Goal: Task Accomplishment & Management: Use online tool/utility

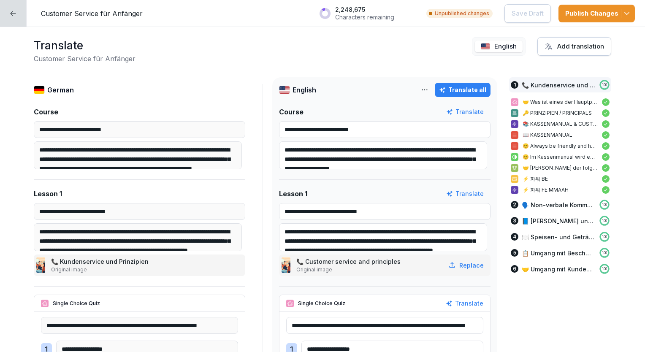
click at [21, 19] on div at bounding box center [13, 13] width 27 height 27
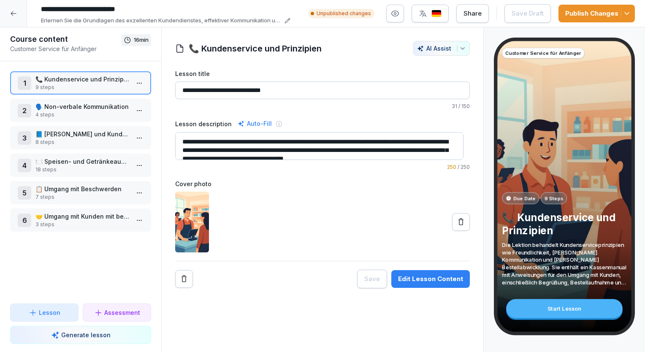
click at [17, 23] on div at bounding box center [13, 13] width 27 height 27
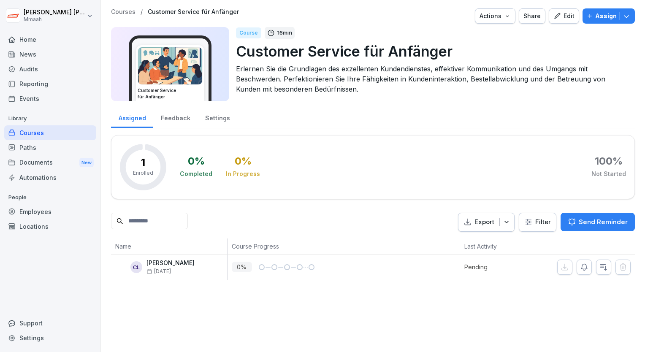
click at [59, 209] on div "Employees" at bounding box center [50, 211] width 92 height 15
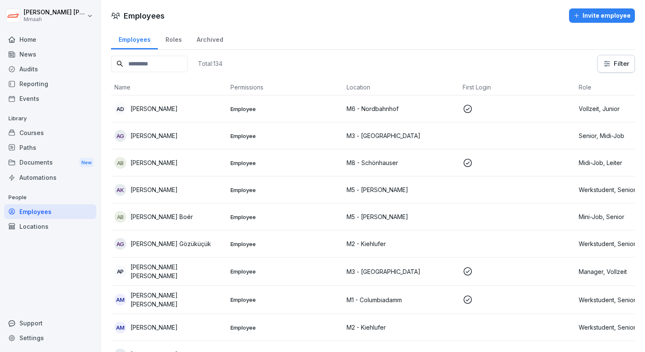
click at [160, 61] on input at bounding box center [149, 64] width 77 height 16
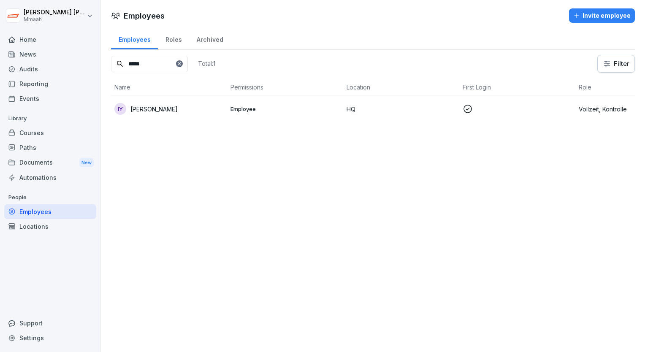
click at [198, 113] on div "IY [PERSON_NAME]" at bounding box center [168, 109] width 109 height 12
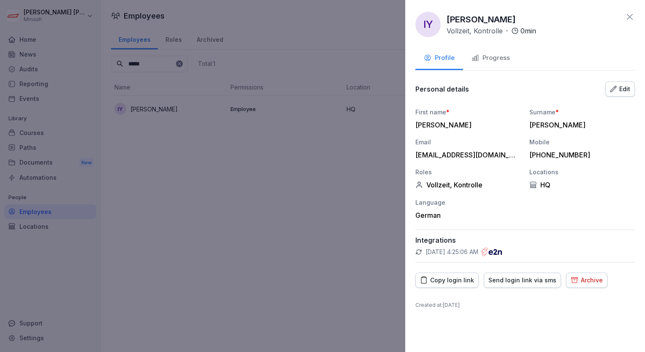
click at [622, 92] on div "Edit" at bounding box center [620, 88] width 20 height 9
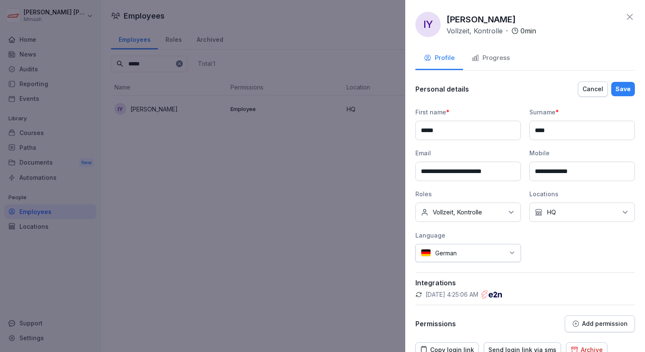
click at [510, 213] on icon at bounding box center [511, 212] width 8 height 8
click at [559, 242] on div "**********" at bounding box center [525, 185] width 220 height 155
click at [595, 324] on p "Add permission" at bounding box center [605, 323] width 46 height 7
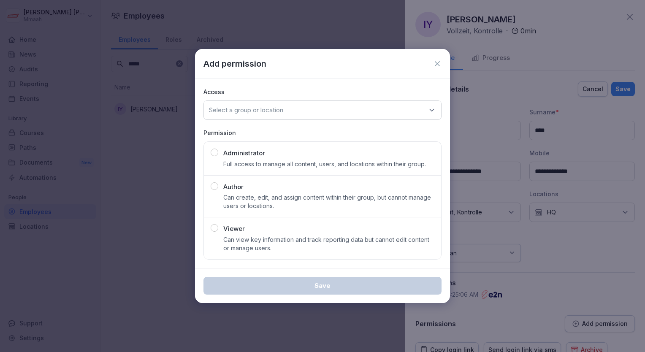
click at [214, 156] on div "Administrator Full access to manage all content, users, and locations within th…" at bounding box center [323, 159] width 224 height 20
click at [377, 111] on div "Select a group or location" at bounding box center [323, 109] width 238 height 19
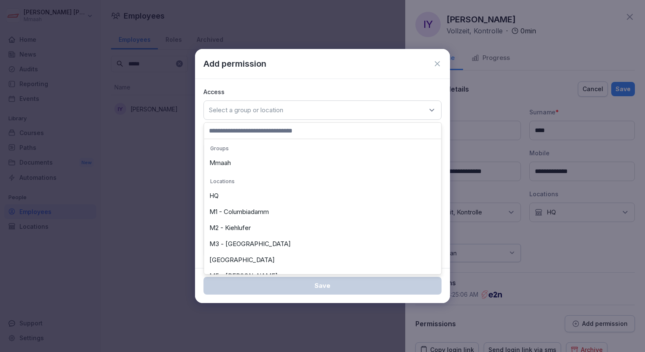
click at [314, 168] on div "Mmaah" at bounding box center [322, 163] width 233 height 16
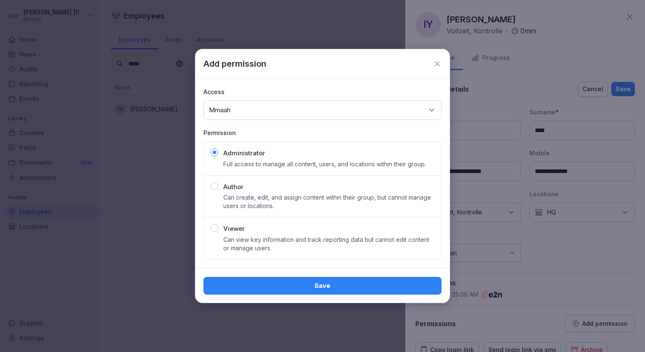
click at [371, 283] on div "Save" at bounding box center [322, 285] width 225 height 9
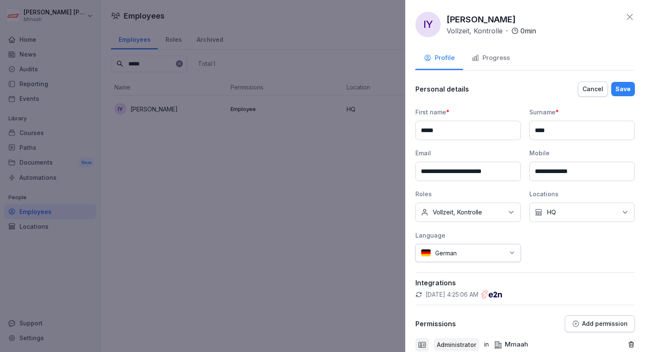
click at [616, 85] on div "Save" at bounding box center [623, 88] width 15 height 9
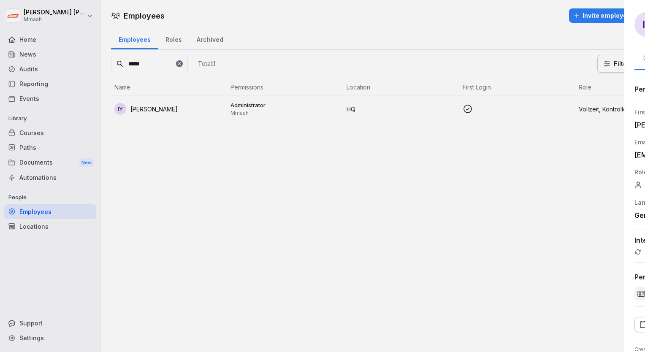
click at [184, 65] on div at bounding box center [322, 176] width 645 height 352
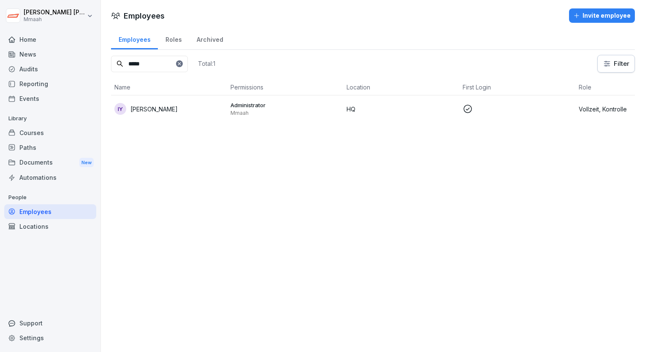
click at [184, 65] on input "*****" at bounding box center [149, 64] width 77 height 16
type input "****"
click at [173, 114] on td "NV Neha Verma" at bounding box center [169, 108] width 116 height 27
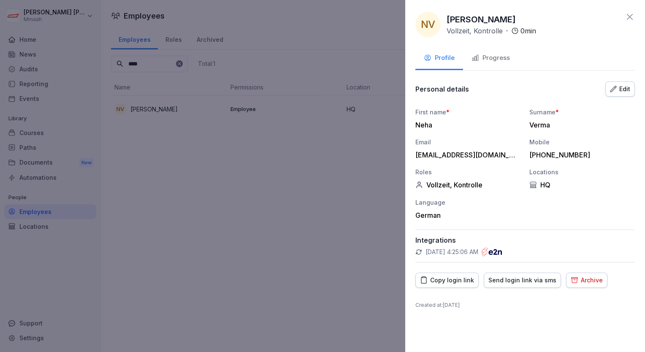
click at [626, 88] on div "Edit" at bounding box center [620, 88] width 20 height 9
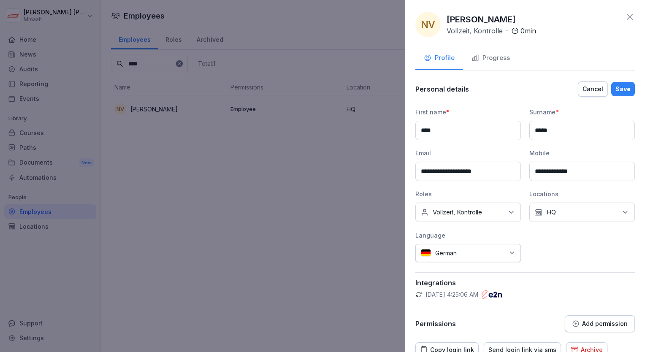
click at [605, 331] on div "**********" at bounding box center [525, 176] width 240 height 352
click at [598, 325] on p "Add permission" at bounding box center [605, 323] width 46 height 7
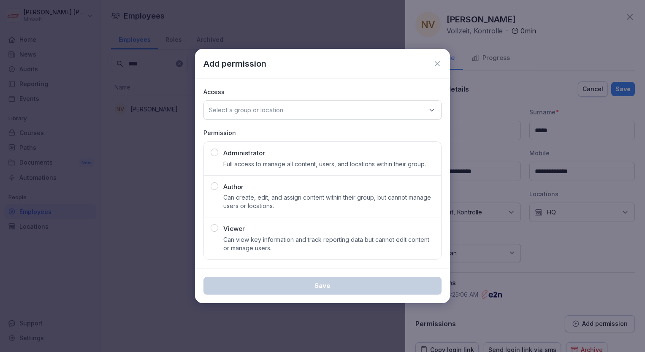
click at [214, 154] on div "button" at bounding box center [215, 153] width 8 height 8
click at [288, 107] on div "Select a group or location" at bounding box center [323, 109] width 238 height 19
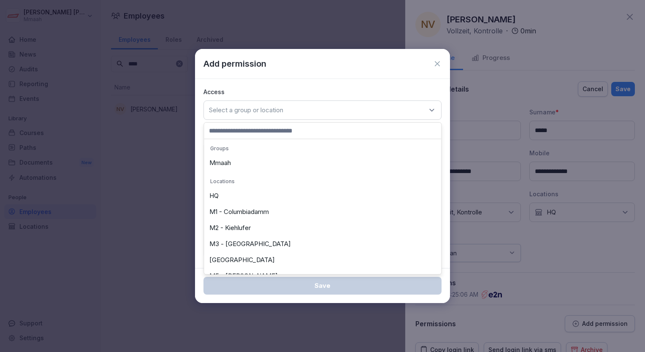
click at [245, 165] on div "Mmaah" at bounding box center [322, 163] width 233 height 16
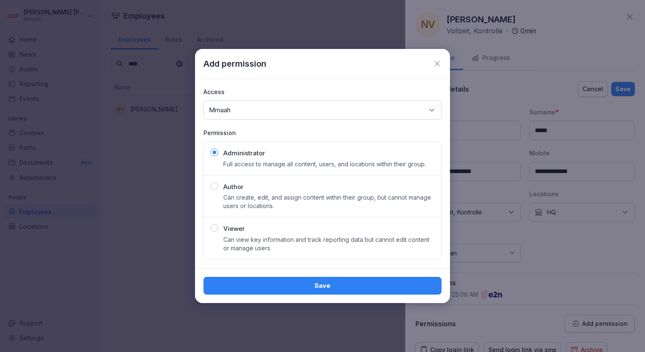
click at [320, 282] on div "Save" at bounding box center [322, 285] width 225 height 9
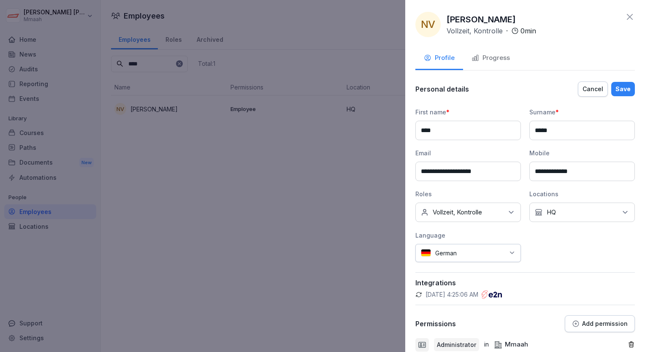
click at [617, 83] on button "Save" at bounding box center [623, 89] width 24 height 14
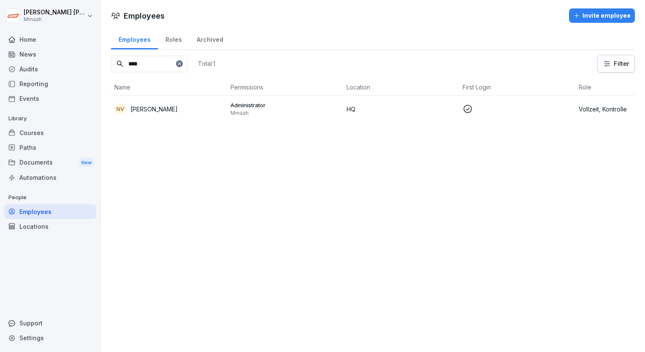
click at [188, 68] on input "****" at bounding box center [149, 64] width 77 height 16
click at [182, 61] on icon at bounding box center [179, 63] width 5 height 5
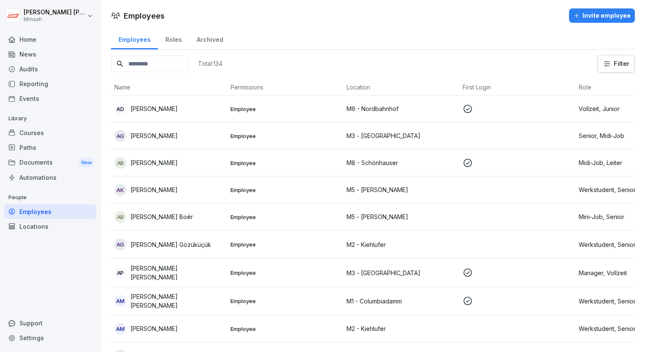
click at [188, 61] on input at bounding box center [149, 64] width 77 height 16
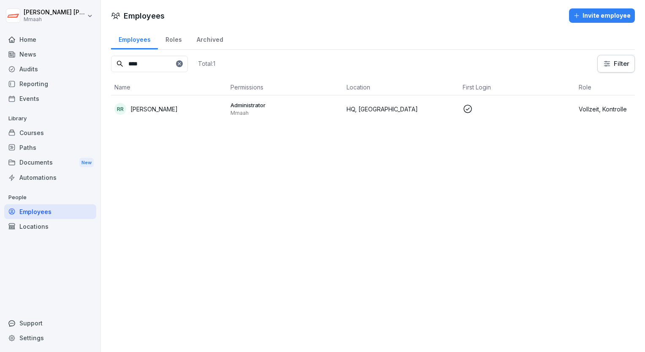
type input "****"
click at [179, 101] on td "RR [PERSON_NAME]" at bounding box center [169, 108] width 116 height 27
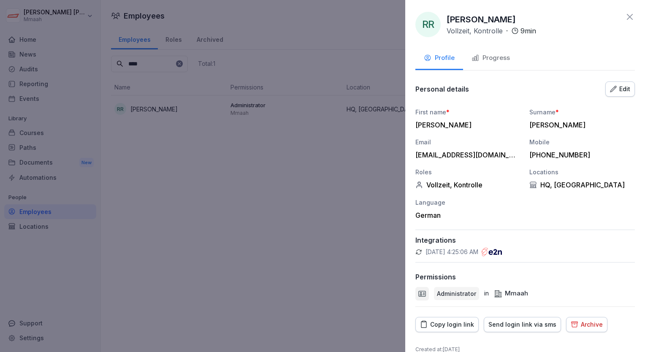
click at [619, 97] on div "Personal details Edit First name * [PERSON_NAME] Surname * [PERSON_NAME] Email …" at bounding box center [525, 194] width 220 height 226
click at [617, 90] on div "Edit" at bounding box center [620, 88] width 20 height 9
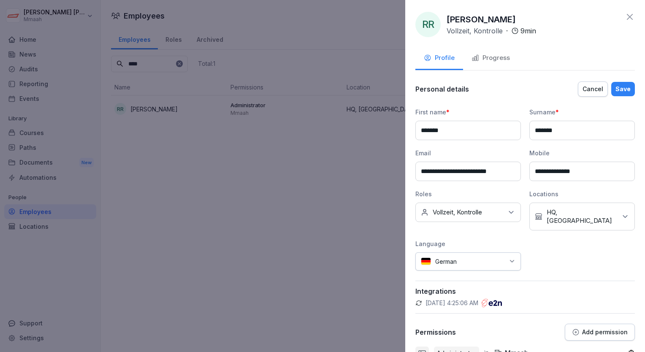
click at [584, 326] on button "Add permission" at bounding box center [600, 332] width 70 height 17
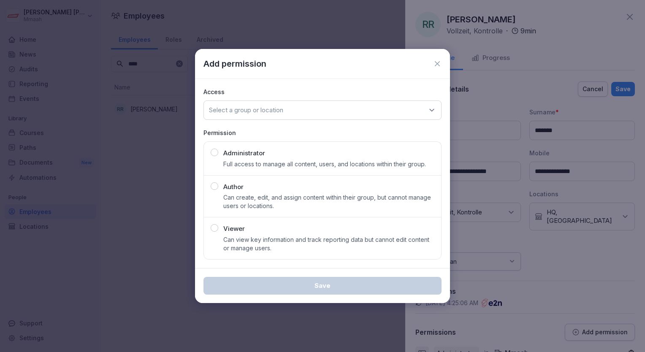
click at [443, 67] on div "Add permission" at bounding box center [322, 64] width 255 height 30
click at [437, 63] on icon at bounding box center [437, 64] width 8 height 8
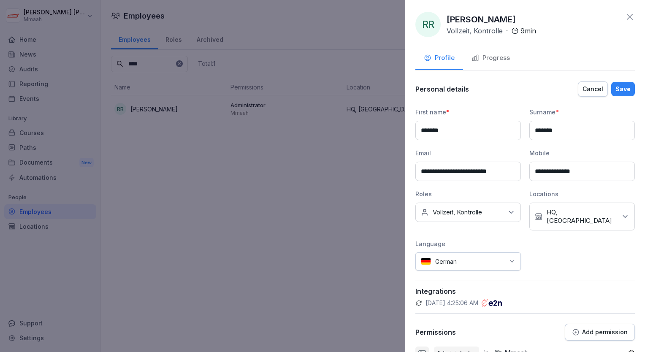
click at [587, 263] on div "**********" at bounding box center [525, 189] width 220 height 163
click at [221, 125] on div at bounding box center [322, 176] width 645 height 352
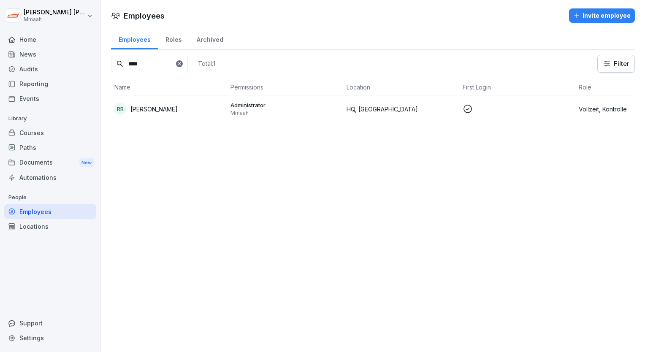
click at [188, 68] on input "****" at bounding box center [149, 64] width 77 height 16
click at [182, 63] on icon at bounding box center [179, 63] width 5 height 5
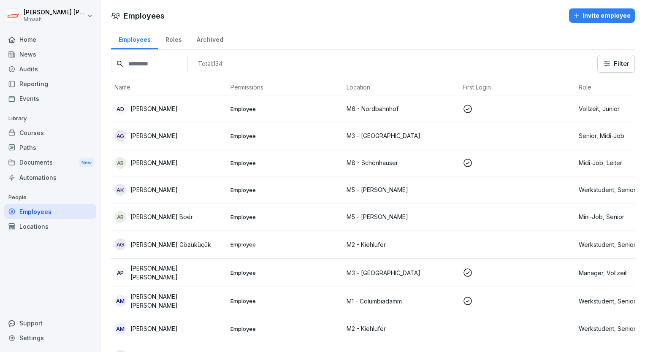
click at [185, 65] on input at bounding box center [149, 64] width 77 height 16
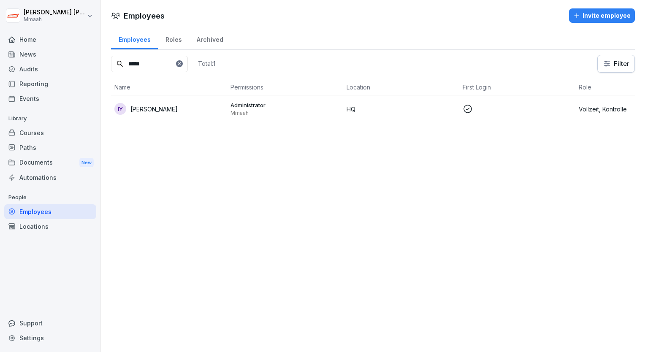
type input "*****"
click at [172, 97] on td "IY [PERSON_NAME]" at bounding box center [169, 108] width 116 height 27
click at [46, 33] on div "Home" at bounding box center [50, 39] width 92 height 15
click at [52, 39] on div "Home" at bounding box center [50, 39] width 92 height 15
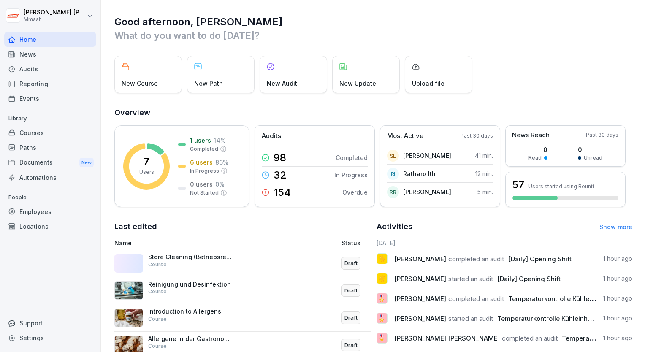
click at [50, 65] on div "Audits" at bounding box center [50, 69] width 92 height 15
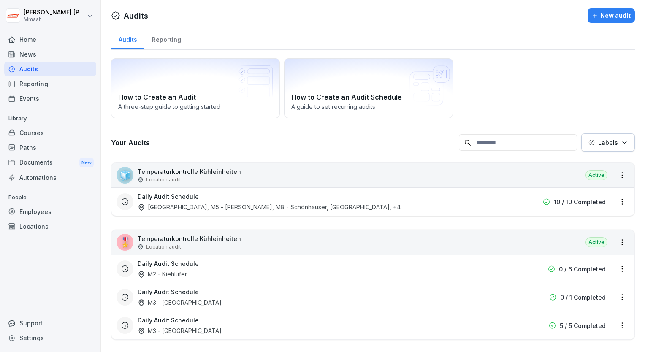
click at [495, 95] on div "How to Create an Audit A three-step guide to getting started How to Create an A…" at bounding box center [373, 88] width 524 height 60
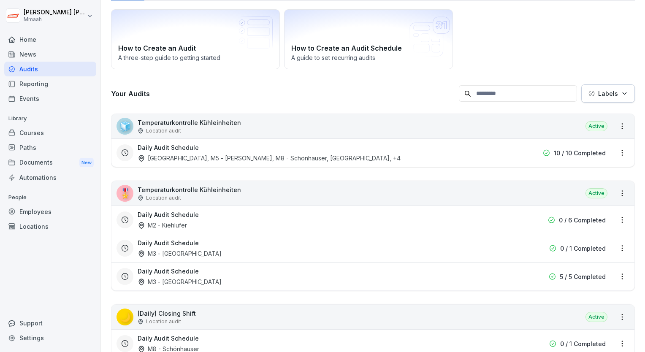
scroll to position [51, 0]
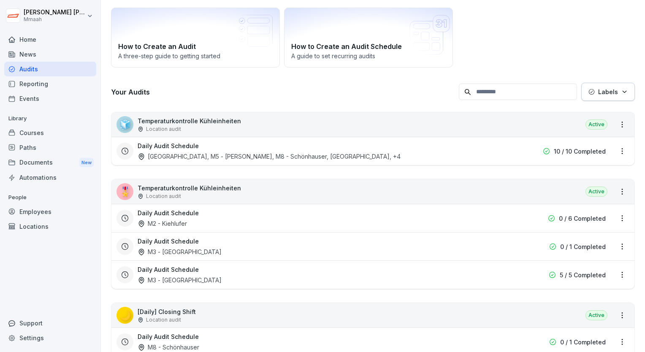
click at [410, 149] on div "Daily Audit Schedule [GEOGRAPHIC_DATA], [GEOGRAPHIC_DATA][PERSON_NAME], M8 - Sc…" at bounding box center [319, 150] width 363 height 19
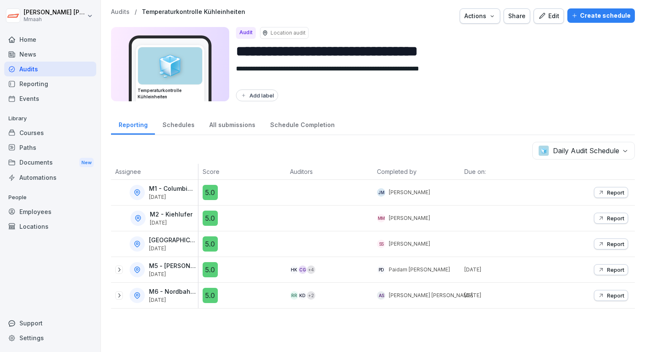
click at [31, 68] on div "Audits" at bounding box center [50, 69] width 92 height 15
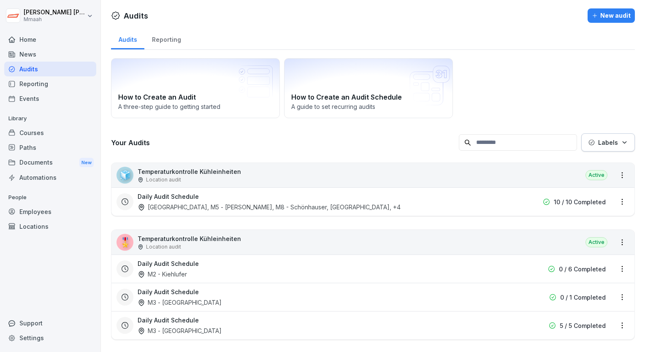
drag, startPoint x: 57, startPoint y: 95, endPoint x: 38, endPoint y: 69, distance: 32.0
click at [38, 69] on div "Home News Audits Reporting Events" at bounding box center [50, 69] width 92 height 74
click at [41, 210] on div "Employees" at bounding box center [50, 211] width 92 height 15
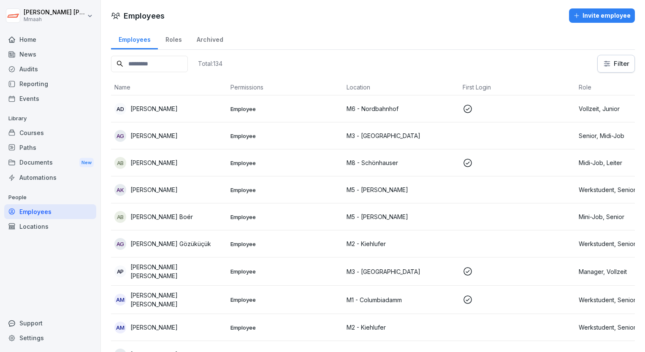
click at [163, 66] on input at bounding box center [149, 64] width 77 height 16
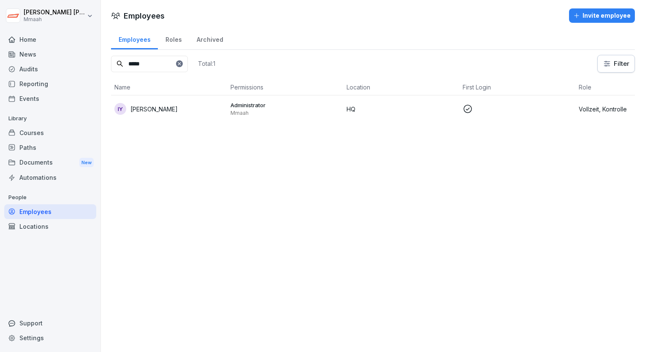
type input "*****"
click at [167, 105] on div "IY [PERSON_NAME]" at bounding box center [168, 109] width 109 height 12
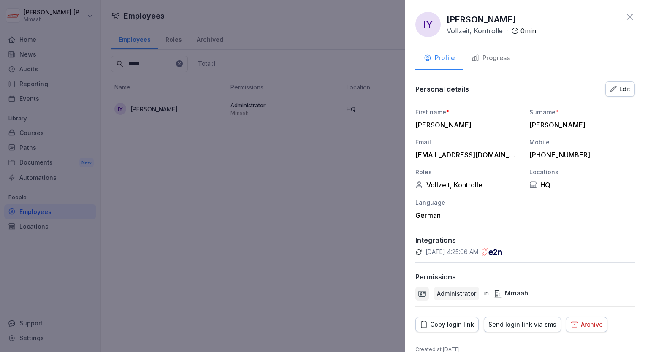
click at [458, 322] on div "Copy login link" at bounding box center [447, 324] width 54 height 9
click at [296, 23] on div at bounding box center [322, 176] width 645 height 352
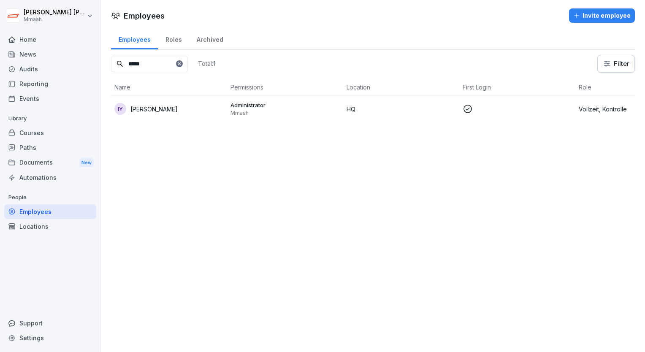
click at [30, 74] on div "Audits" at bounding box center [50, 69] width 92 height 15
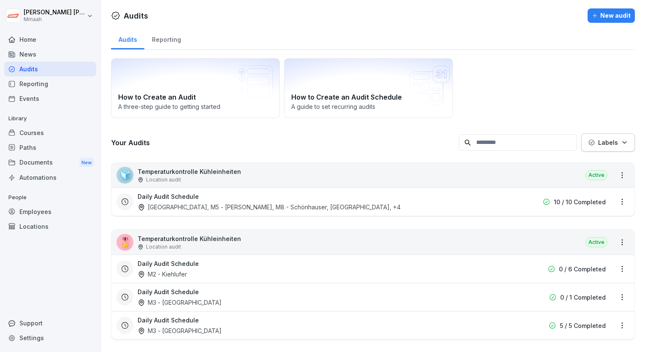
click at [261, 198] on div "Daily Audit Schedule [GEOGRAPHIC_DATA], [GEOGRAPHIC_DATA][PERSON_NAME], M8 - Sc…" at bounding box center [319, 201] width 363 height 19
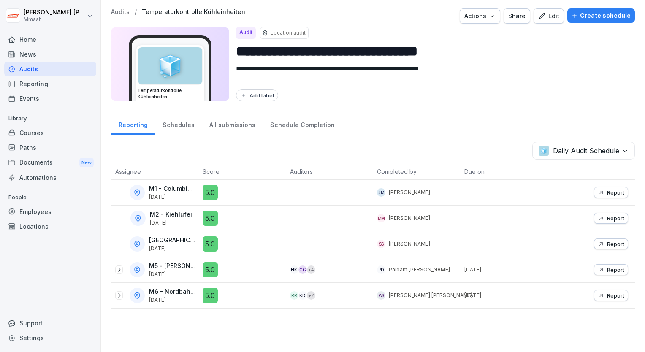
click at [71, 68] on div "Audits" at bounding box center [50, 69] width 92 height 15
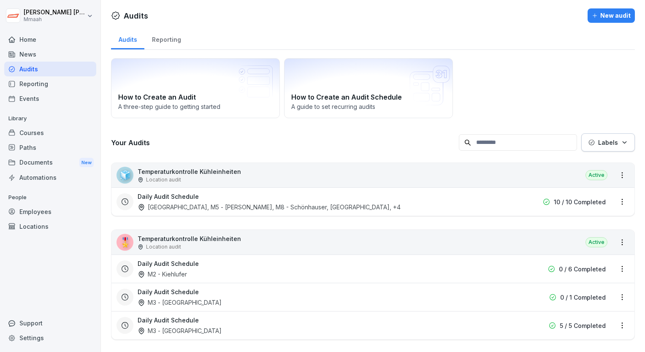
click at [311, 238] on div "🎖️ Temperaturkontrolle Kühleinheiten Location audit Active" at bounding box center [372, 242] width 523 height 24
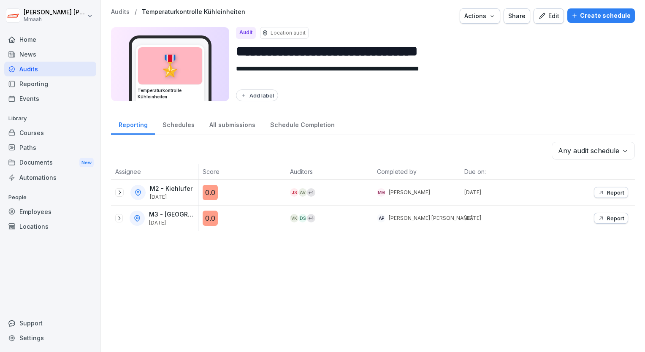
click at [120, 219] on icon at bounding box center [119, 218] width 7 height 7
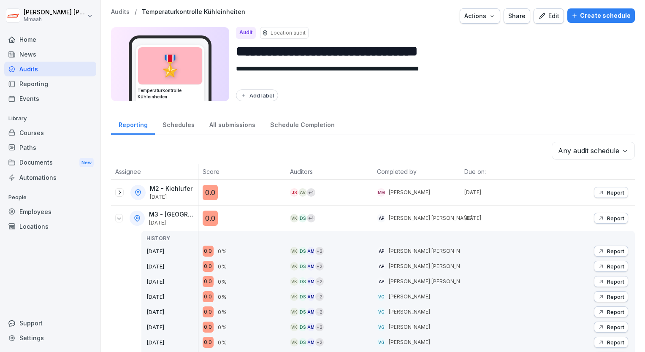
click at [605, 112] on div "**********" at bounding box center [373, 176] width 544 height 352
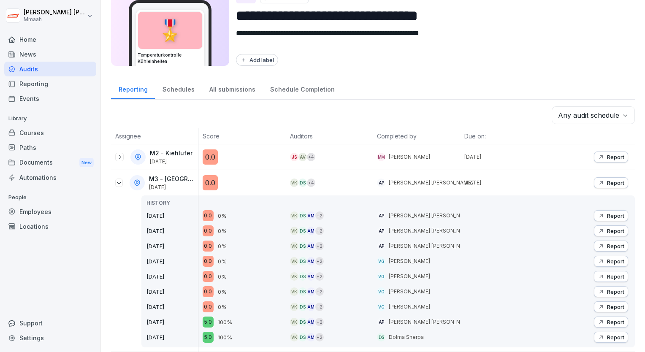
scroll to position [41, 0]
click at [622, 210] on div "Report Report Report Report Report Report Report Report Report" at bounding box center [591, 271] width 87 height 152
click at [607, 212] on p "Report" at bounding box center [615, 215] width 17 height 7
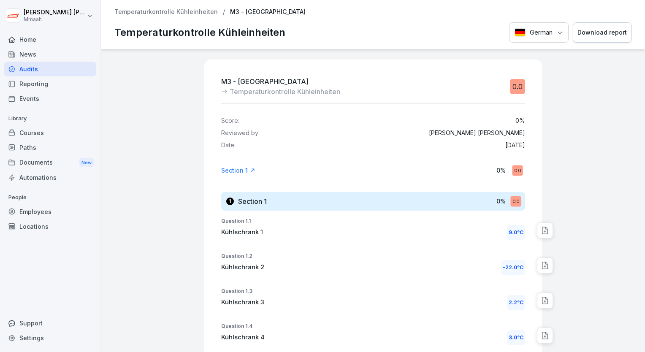
click at [597, 199] on div at bounding box center [594, 352] width 96 height 606
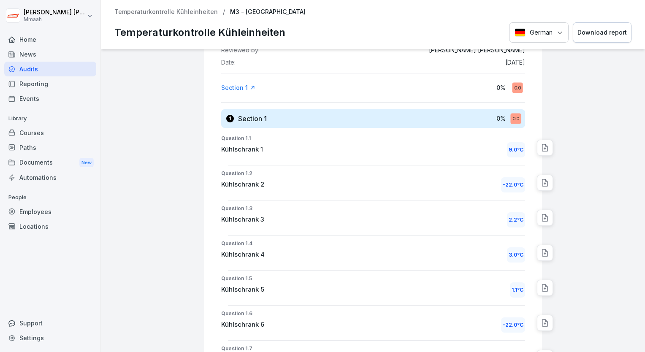
scroll to position [84, 0]
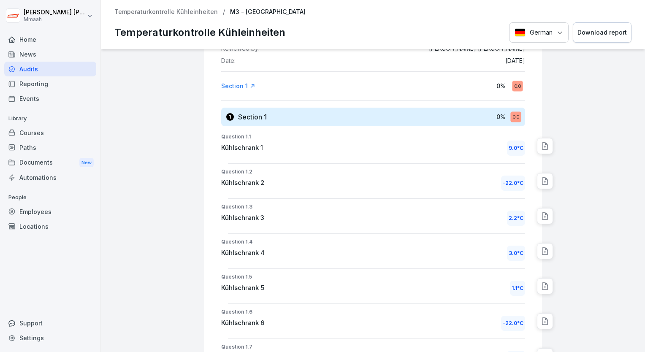
click at [52, 68] on div "Audits" at bounding box center [50, 69] width 92 height 15
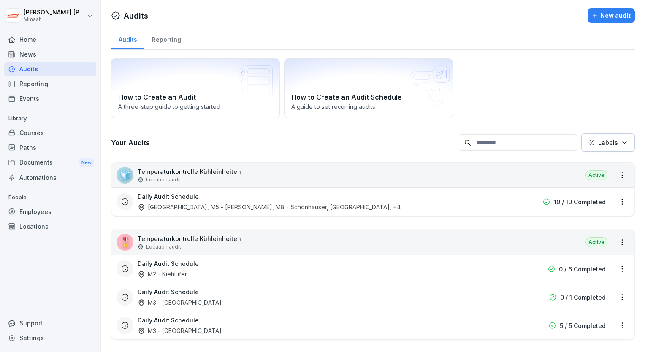
click at [608, 22] on button "New audit" at bounding box center [611, 15] width 47 height 14
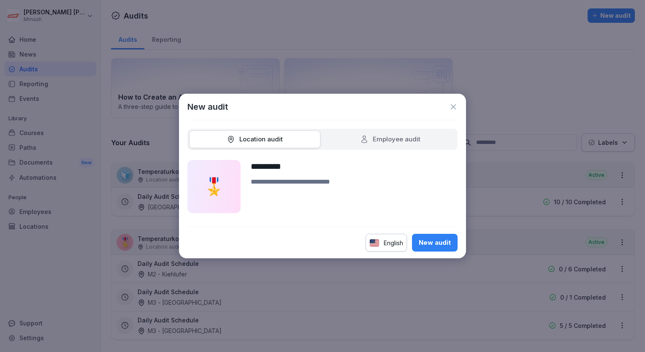
type input "*********"
click at [444, 241] on div "New audit" at bounding box center [435, 242] width 32 height 9
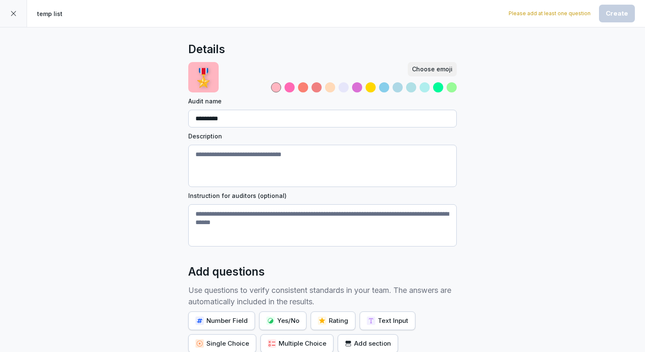
click at [231, 320] on div "Number Field" at bounding box center [221, 320] width 52 height 9
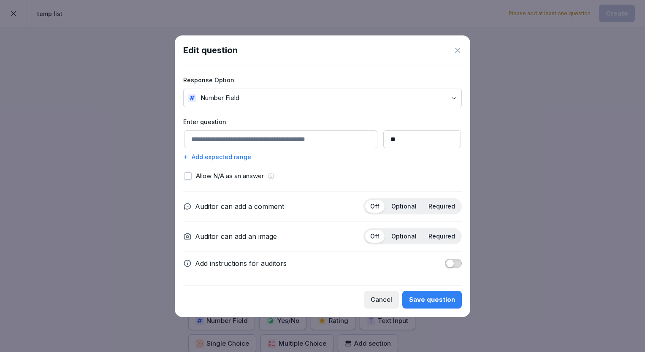
click at [239, 142] on input at bounding box center [280, 139] width 193 height 18
click at [458, 52] on icon at bounding box center [457, 50] width 8 height 8
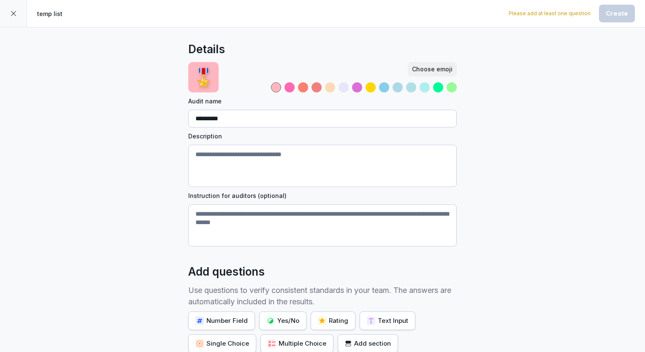
click at [220, 323] on div "Number Field" at bounding box center [221, 320] width 52 height 9
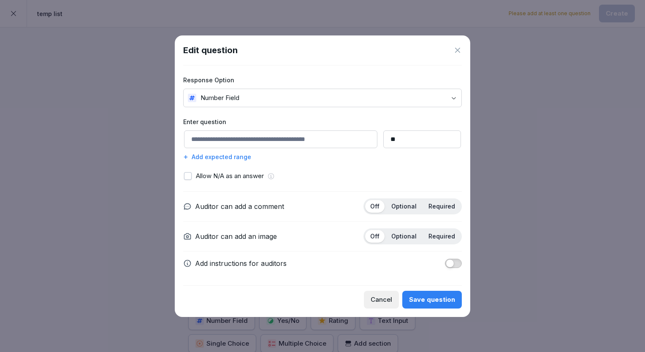
click at [258, 141] on input at bounding box center [280, 139] width 193 height 18
type input "********"
click at [438, 295] on div "Save question" at bounding box center [432, 299] width 46 height 9
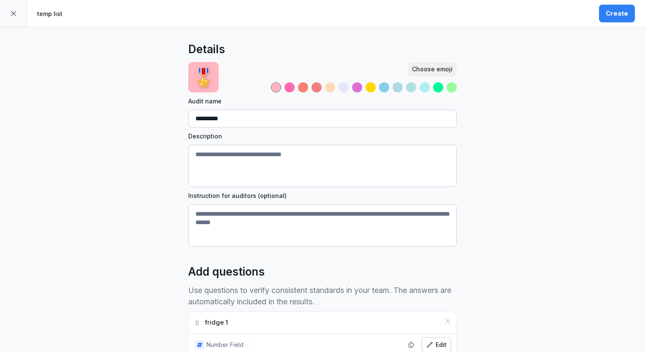
click at [478, 293] on div "Details 🎖️ Choose emoji Audit name ********* Description Instruction for audito…" at bounding box center [322, 257] width 645 height 460
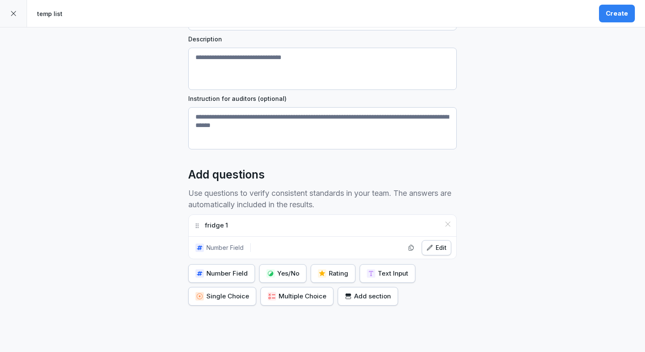
scroll to position [101, 0]
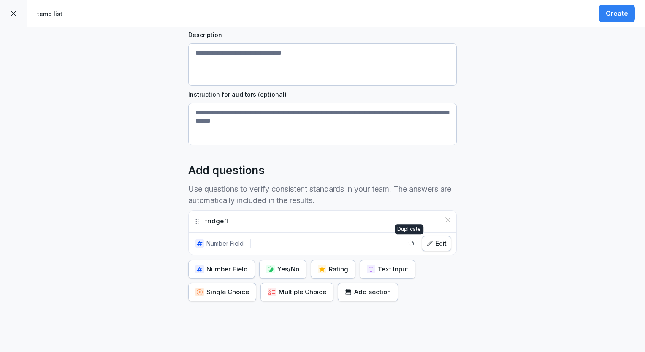
click at [409, 245] on icon "button" at bounding box center [411, 243] width 5 height 5
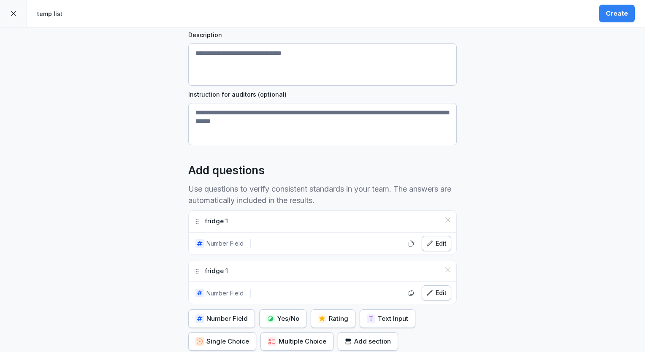
click at [429, 241] on icon "button" at bounding box center [429, 243] width 5 height 5
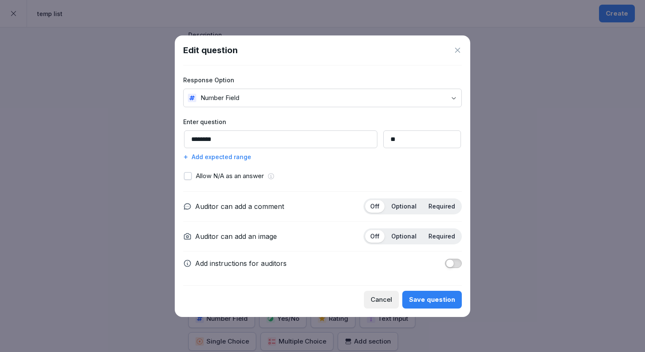
click at [205, 157] on div "Add expected range" at bounding box center [322, 156] width 279 height 9
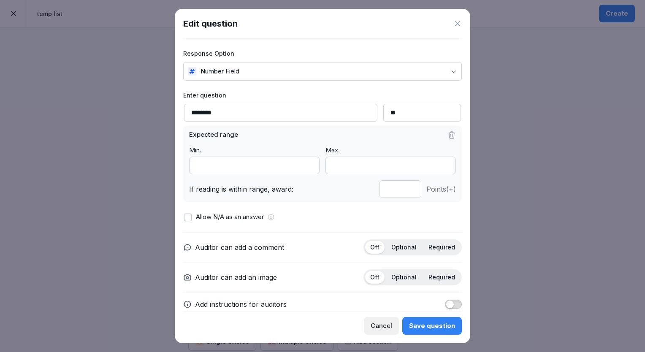
click at [242, 161] on input "*" at bounding box center [254, 166] width 130 height 18
type input "**"
click at [356, 163] on input "***" at bounding box center [391, 166] width 130 height 18
click at [439, 163] on input "*" at bounding box center [391, 166] width 130 height 18
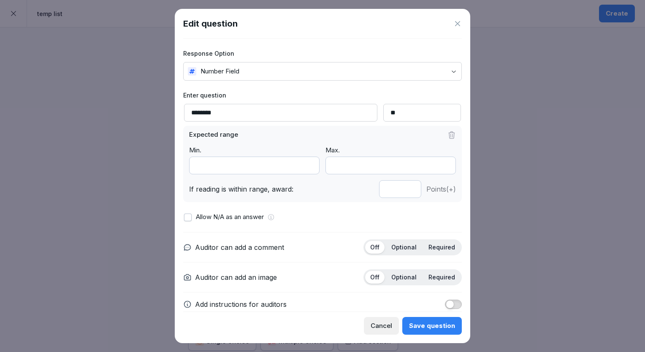
type input "*"
click at [439, 163] on input "*" at bounding box center [391, 166] width 130 height 18
click at [405, 191] on input "*" at bounding box center [400, 189] width 42 height 18
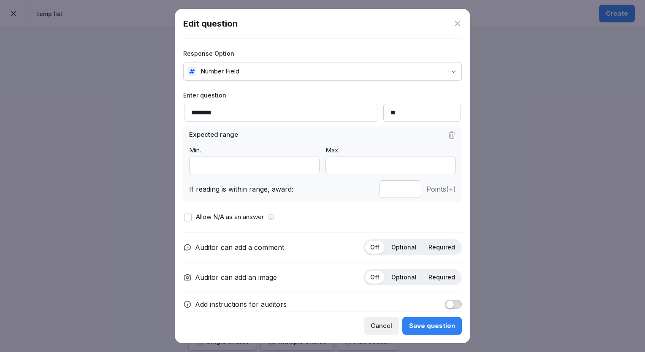
click at [405, 191] on input "*" at bounding box center [400, 189] width 42 height 18
type input "*"
click at [402, 186] on input "*" at bounding box center [400, 189] width 42 height 18
click at [444, 324] on div "Save question" at bounding box center [432, 325] width 46 height 9
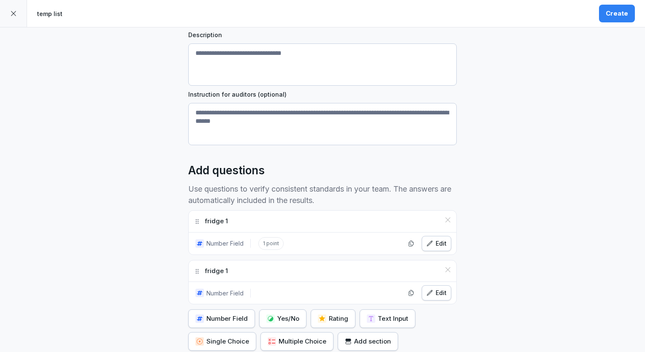
click at [613, 16] on div "Create" at bounding box center [617, 13] width 22 height 9
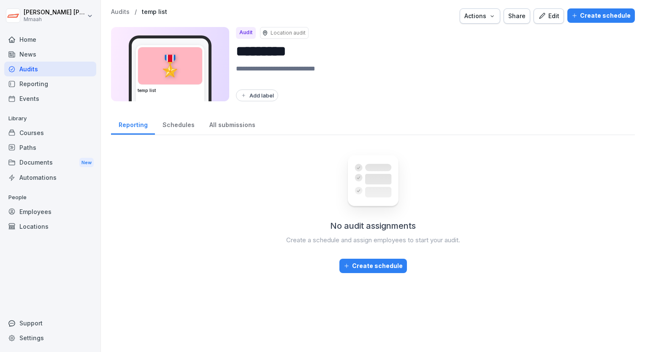
click at [579, 19] on div "Create schedule" at bounding box center [601, 15] width 59 height 9
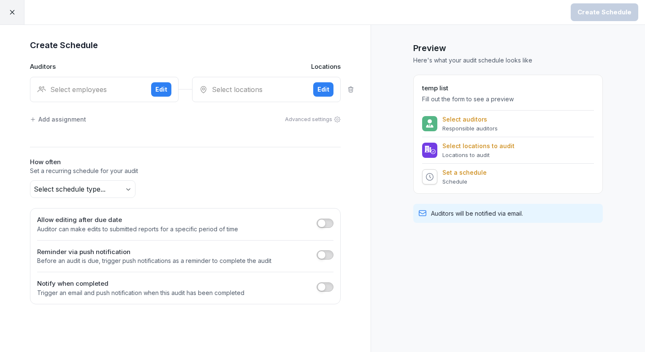
click at [105, 87] on div "Select employees" at bounding box center [90, 89] width 107 height 10
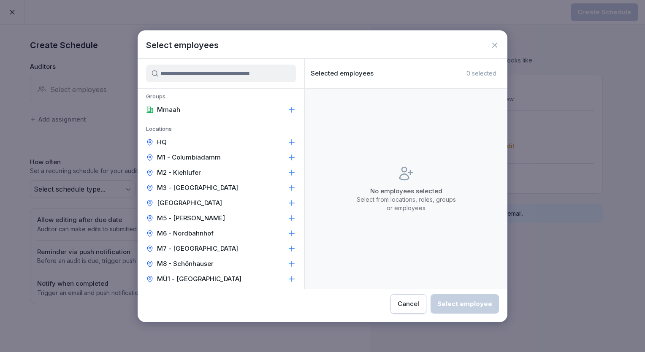
click at [168, 141] on div "HQ" at bounding box center [221, 142] width 167 height 15
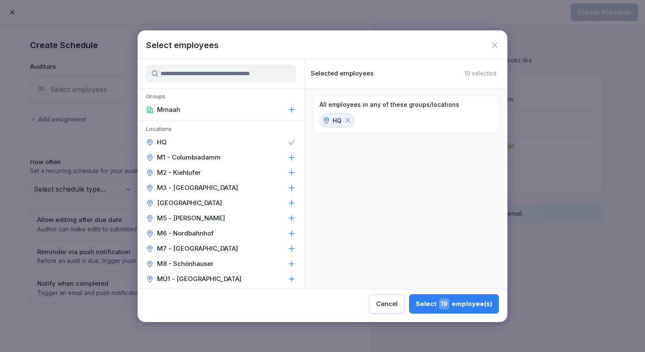
click at [203, 75] on input at bounding box center [221, 74] width 150 height 18
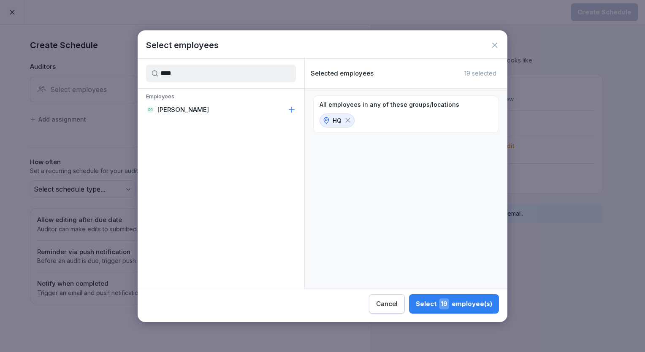
type input "****"
click at [200, 111] on p "[PERSON_NAME]" at bounding box center [183, 110] width 52 height 8
click at [347, 119] on icon at bounding box center [348, 120] width 5 height 5
click at [461, 300] on div "Select 1 employee(s)" at bounding box center [456, 304] width 72 height 11
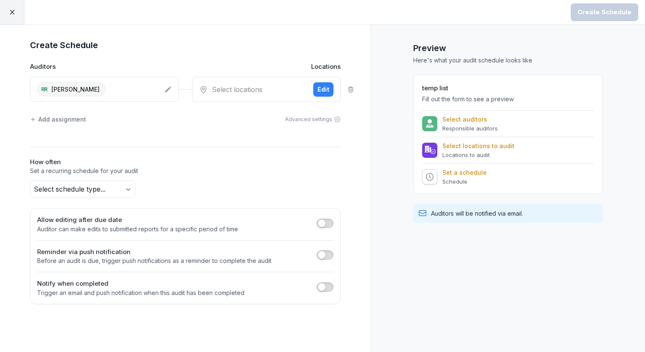
click at [273, 93] on div "Select locations" at bounding box center [252, 89] width 107 height 10
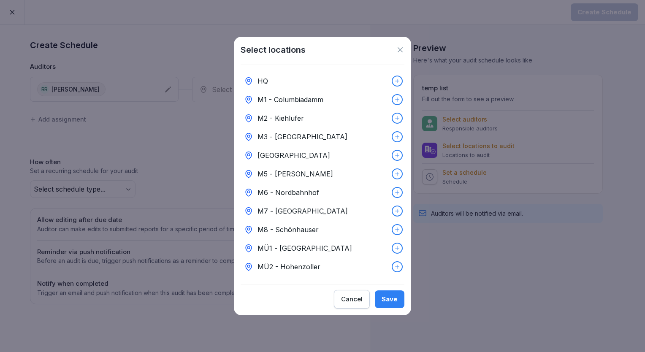
click at [272, 82] on div "HQ" at bounding box center [323, 81] width 164 height 19
click at [390, 299] on div "Save" at bounding box center [390, 299] width 16 height 9
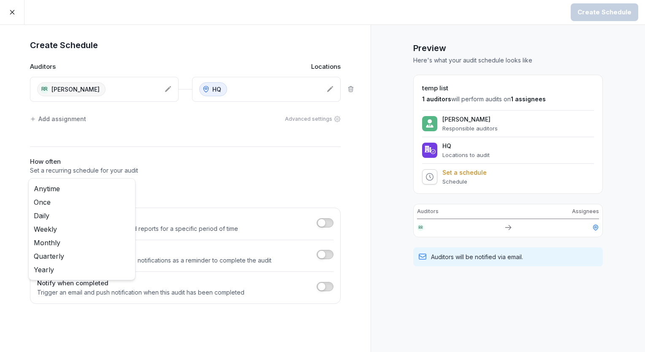
click at [127, 185] on body "Create Schedule Create Schedule Auditors Locations RR [PERSON_NAME] HQ Add assi…" at bounding box center [322, 176] width 645 height 352
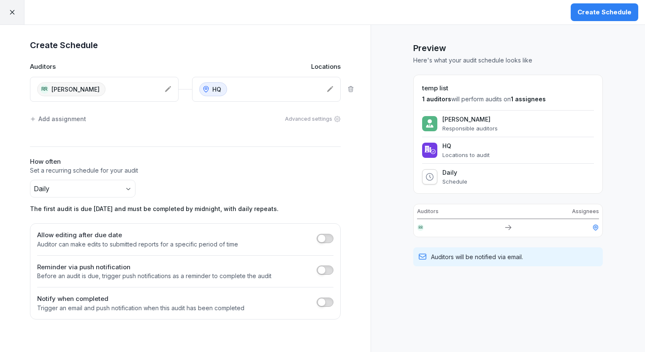
click at [584, 13] on div "Create Schedule" at bounding box center [605, 12] width 54 height 9
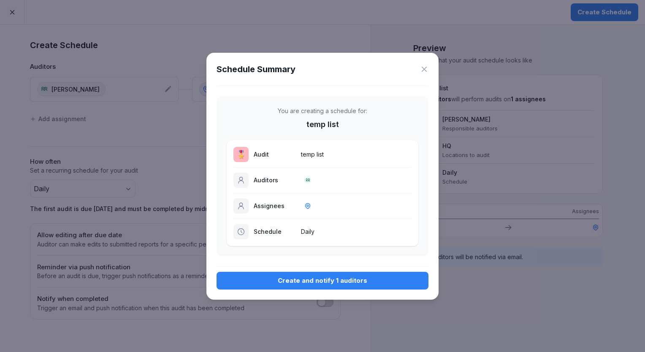
click at [319, 281] on div "Create and notify 1 auditors" at bounding box center [322, 280] width 198 height 9
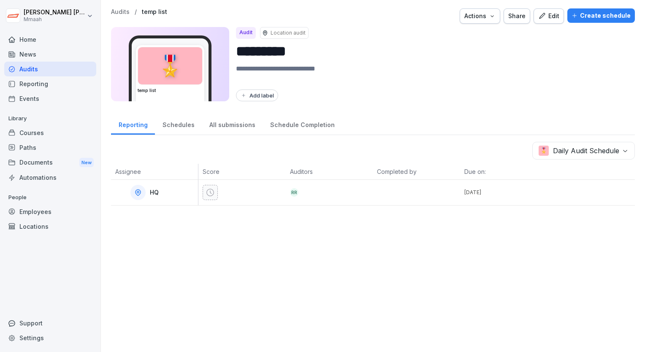
click at [90, 17] on html "[PERSON_NAME] Home News Audits Reporting Events Library Courses Paths Documents…" at bounding box center [322, 176] width 645 height 352
click at [167, 124] on div "Schedules" at bounding box center [178, 124] width 47 height 22
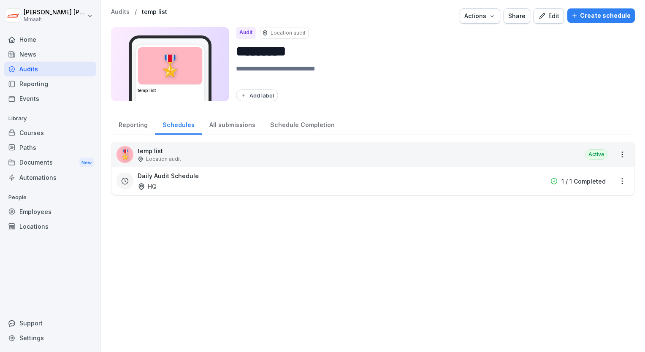
click at [224, 122] on div "All submissions" at bounding box center [232, 124] width 61 height 22
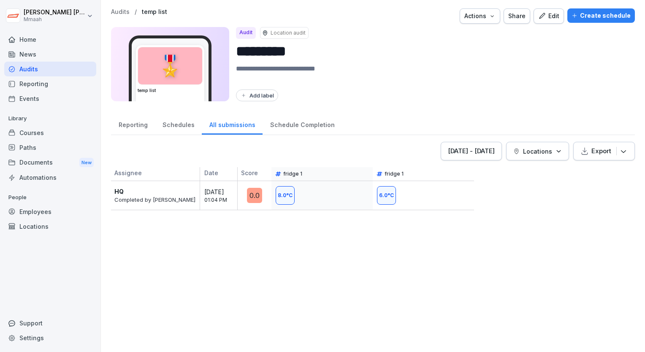
click at [287, 119] on div "Schedule Completion" at bounding box center [302, 124] width 79 height 22
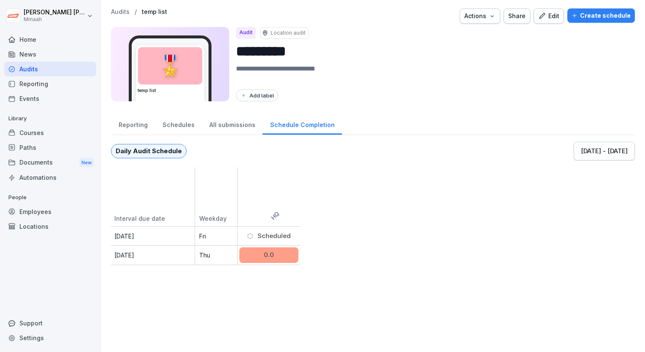
click at [218, 124] on div "All submissions" at bounding box center [232, 124] width 61 height 22
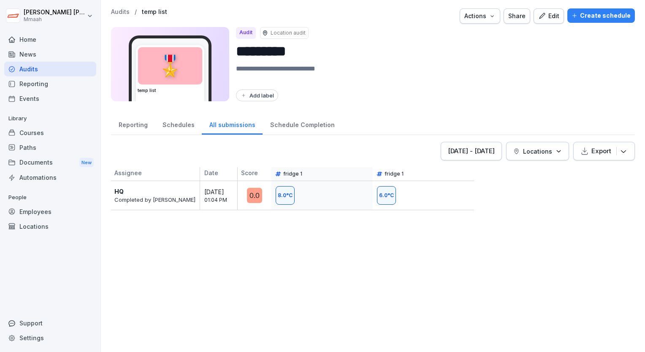
click at [171, 119] on div "Schedules" at bounding box center [178, 124] width 47 height 22
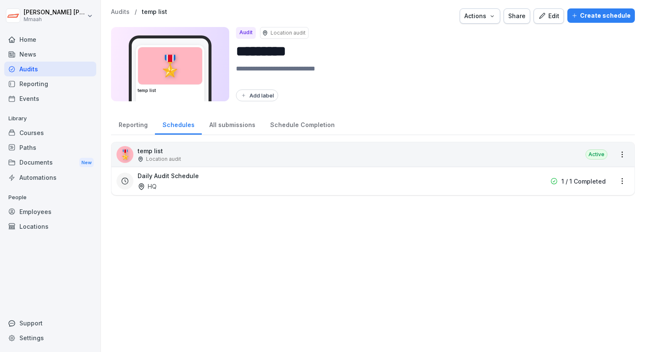
click at [142, 123] on div "Reporting" at bounding box center [133, 124] width 44 height 22
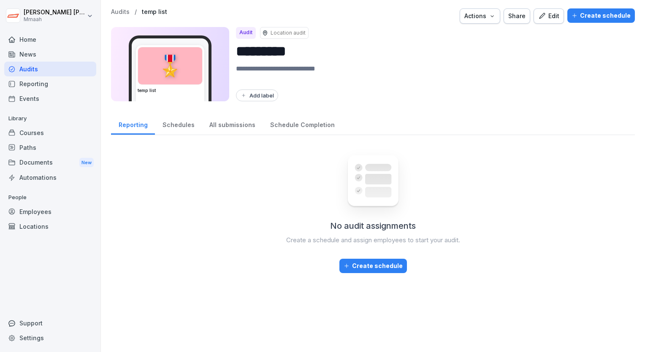
click at [33, 38] on div "Home" at bounding box center [50, 39] width 92 height 15
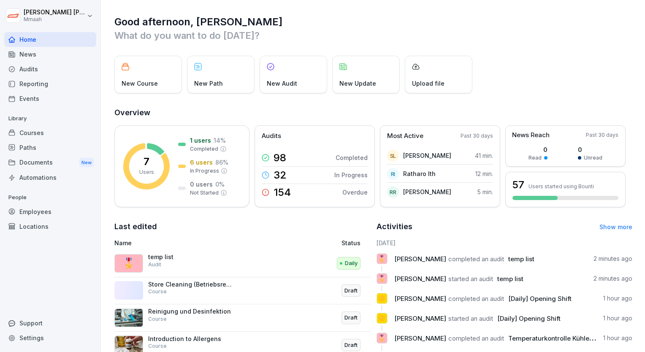
click at [19, 67] on div "Audits" at bounding box center [50, 69] width 92 height 15
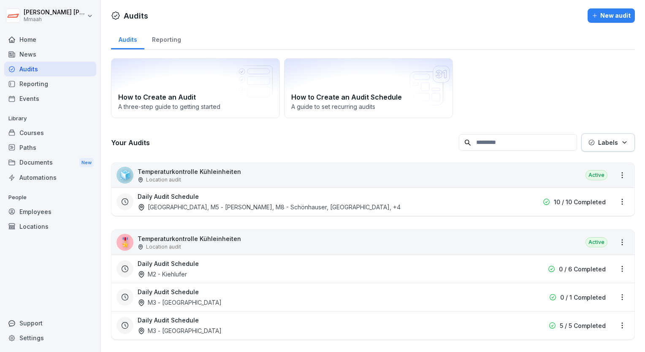
click at [161, 40] on div "Reporting" at bounding box center [166, 39] width 44 height 22
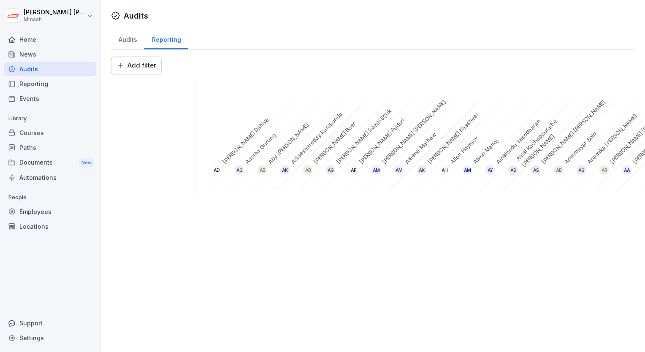
click at [130, 46] on div "Audits" at bounding box center [127, 39] width 33 height 22
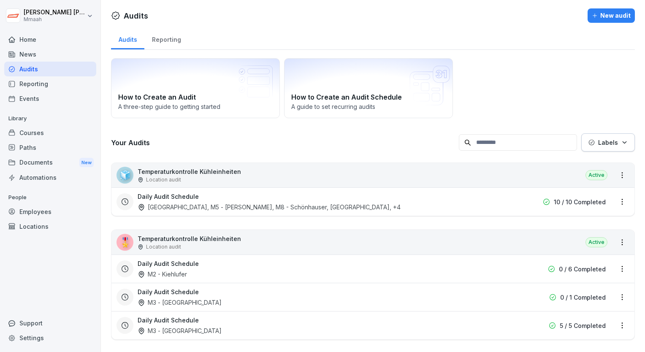
click at [231, 243] on div "Location audit" at bounding box center [189, 247] width 103 height 8
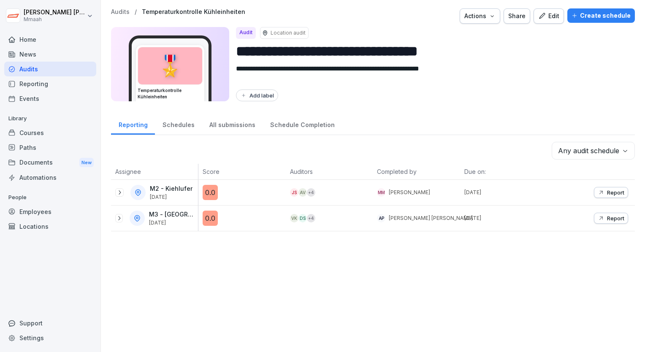
click at [120, 192] on icon at bounding box center [120, 192] width 2 height 4
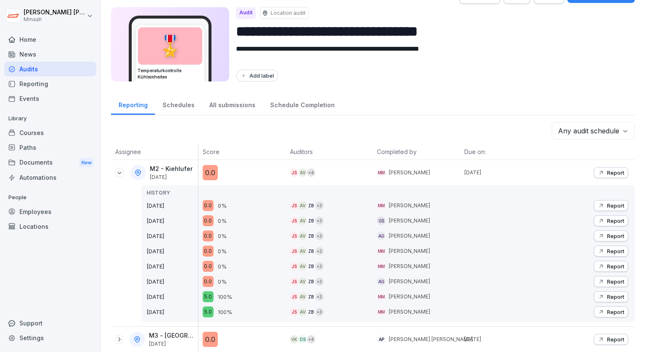
scroll to position [25, 0]
click at [204, 200] on div "0.0" at bounding box center [208, 205] width 11 height 11
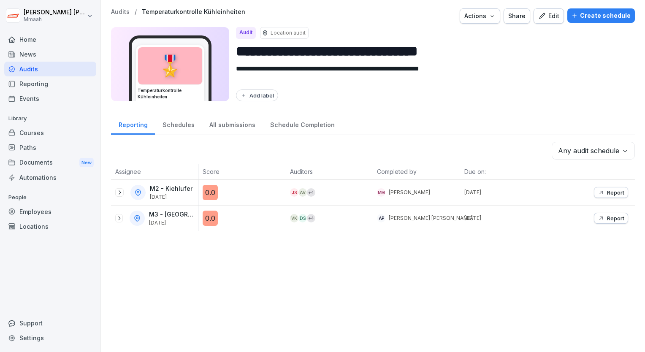
click at [115, 188] on div "M2 - Kiehlufer [DATE]" at bounding box center [154, 192] width 87 height 25
click at [123, 192] on div at bounding box center [119, 192] width 8 height 8
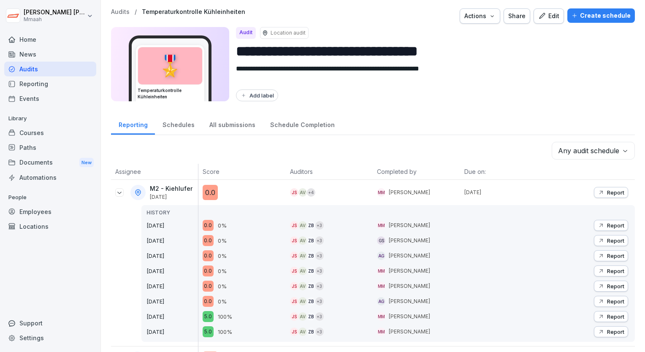
click at [206, 220] on div "0.0" at bounding box center [208, 225] width 11 height 11
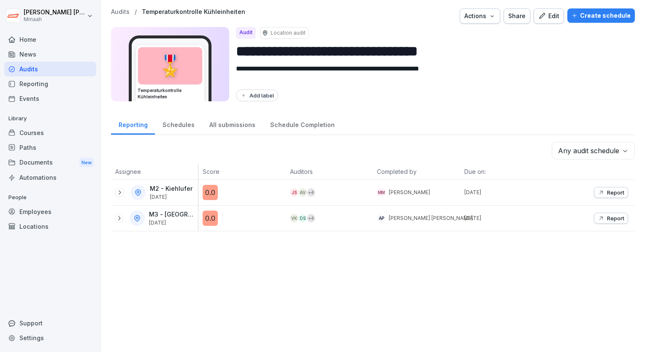
click at [417, 196] on div "MM [PERSON_NAME]" at bounding box center [416, 192] width 87 height 25
click at [118, 190] on icon at bounding box center [119, 192] width 7 height 7
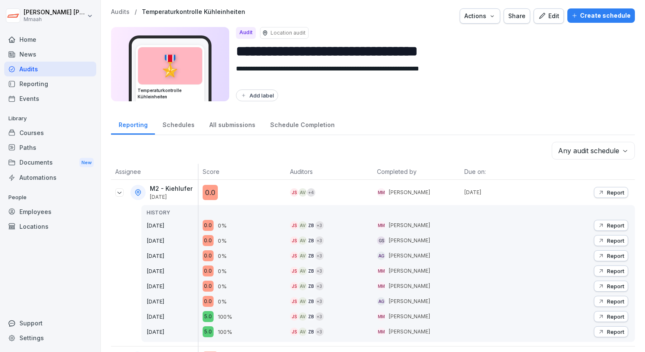
click at [588, 158] on body "**********" at bounding box center [322, 176] width 645 height 352
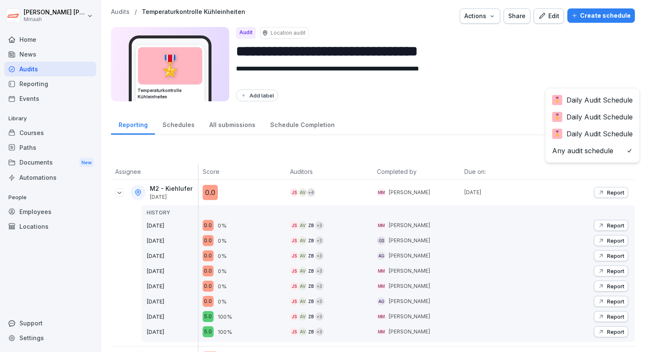
click at [556, 192] on html "**********" at bounding box center [322, 176] width 645 height 352
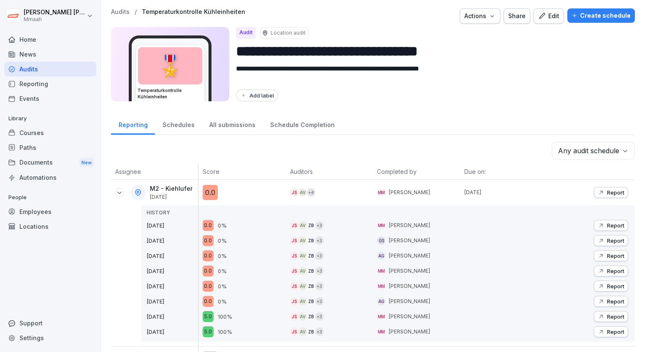
click at [600, 223] on div "Report" at bounding box center [611, 225] width 27 height 7
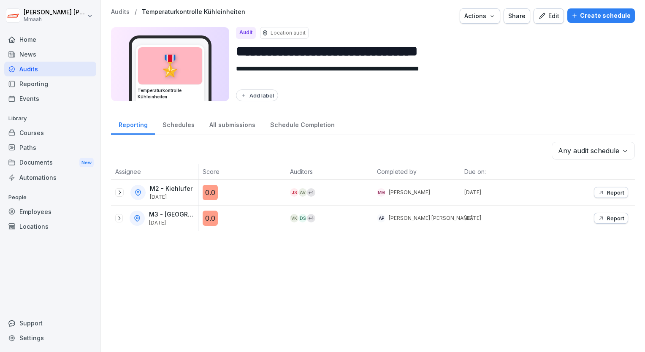
click at [43, 74] on div "Audits" at bounding box center [50, 69] width 92 height 15
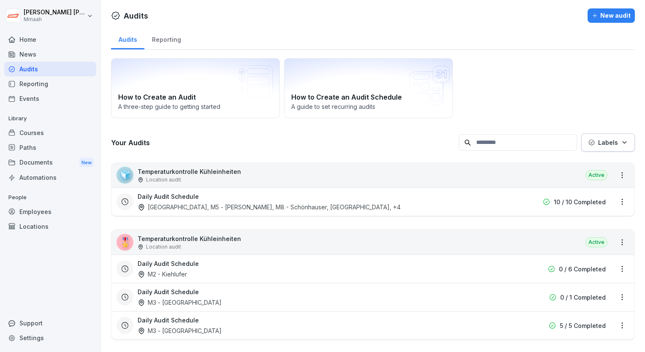
click at [257, 172] on div "🧊 Temperaturkontrolle Kühleinheiten Location audit Active" at bounding box center [372, 175] width 523 height 24
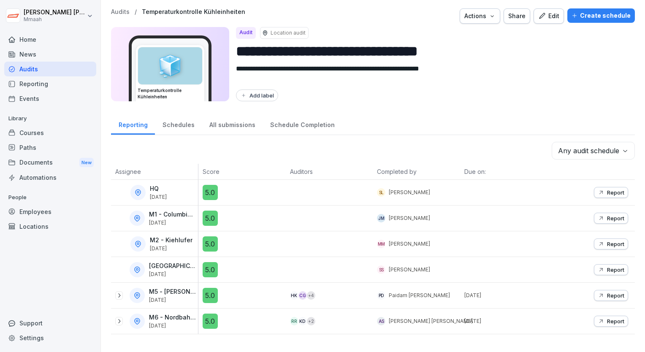
click at [598, 219] on icon "button" at bounding box center [601, 218] width 7 height 7
click at [607, 220] on p "Report" at bounding box center [615, 218] width 17 height 7
click at [49, 69] on div "Audits" at bounding box center [50, 69] width 92 height 15
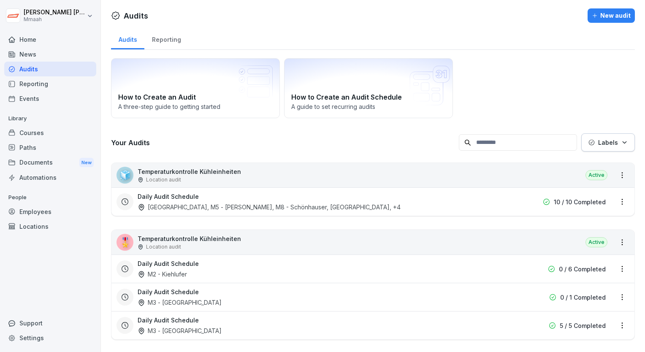
click at [263, 272] on div "Daily Audit Schedule M2 - Kiehlufer" at bounding box center [319, 268] width 363 height 19
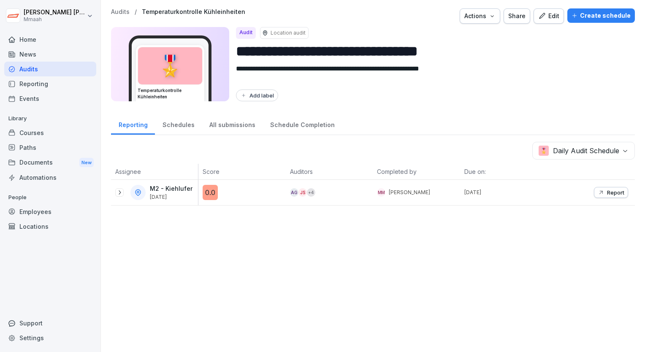
click at [29, 70] on div "Audits" at bounding box center [50, 69] width 92 height 15
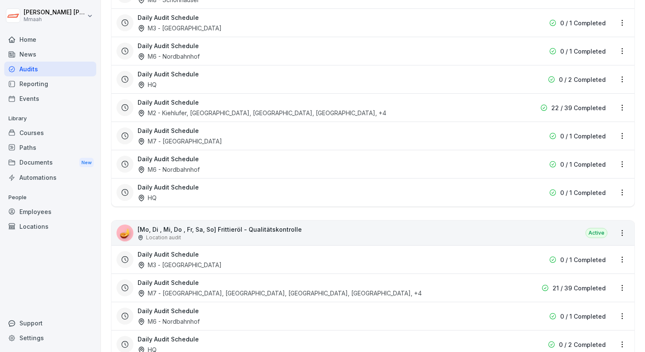
scroll to position [635, 0]
click at [27, 69] on div "Audits" at bounding box center [50, 69] width 92 height 15
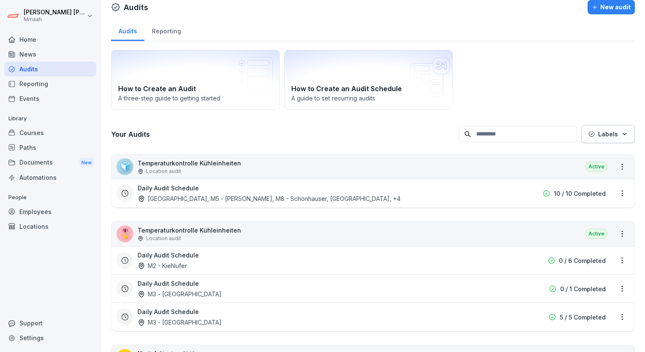
click at [351, 172] on div "🧊 Temperaturkontrolle Kühleinheiten Location audit Active" at bounding box center [372, 167] width 523 height 24
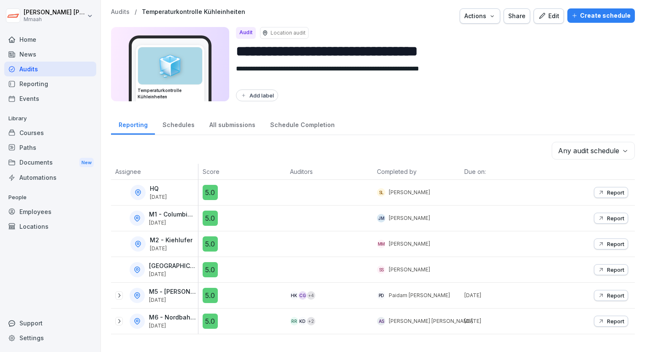
click at [605, 19] on div "Create schedule" at bounding box center [601, 15] width 59 height 9
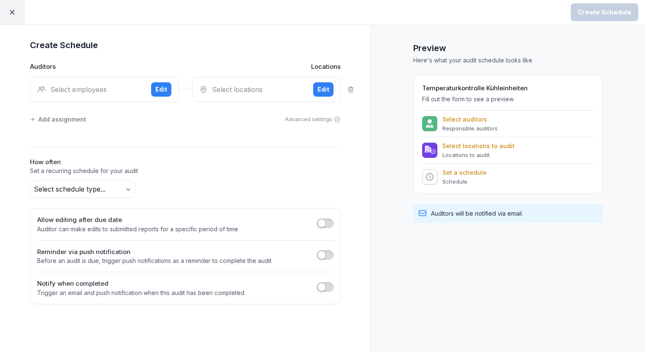
click at [113, 85] on div "Select employees" at bounding box center [90, 89] width 107 height 10
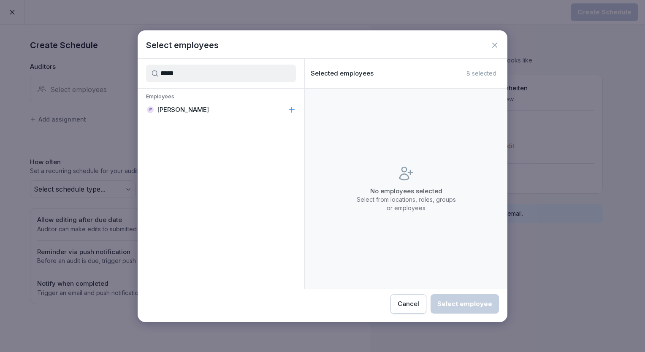
type input "*****"
click at [166, 111] on p "[PERSON_NAME]" at bounding box center [183, 110] width 52 height 8
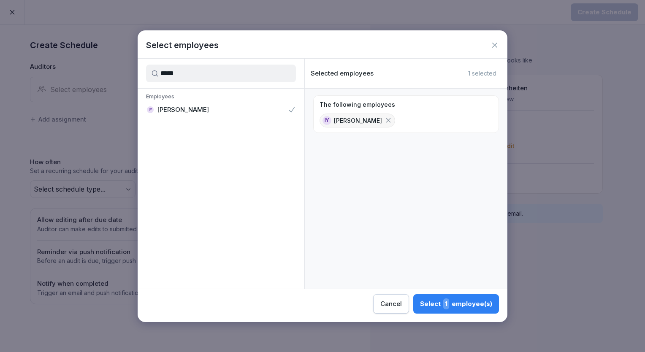
click at [455, 303] on div "Select 1 employee(s)" at bounding box center [456, 304] width 72 height 11
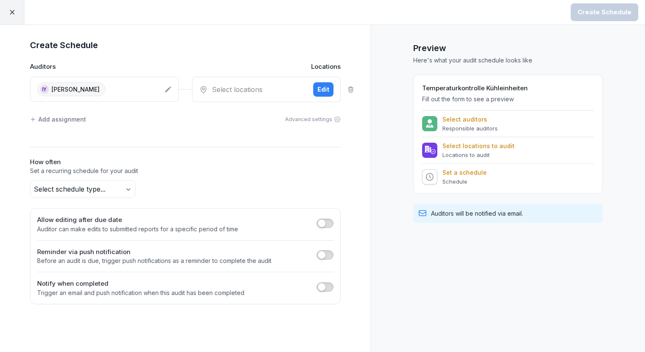
click at [253, 96] on div "Select locations Edit" at bounding box center [266, 89] width 149 height 25
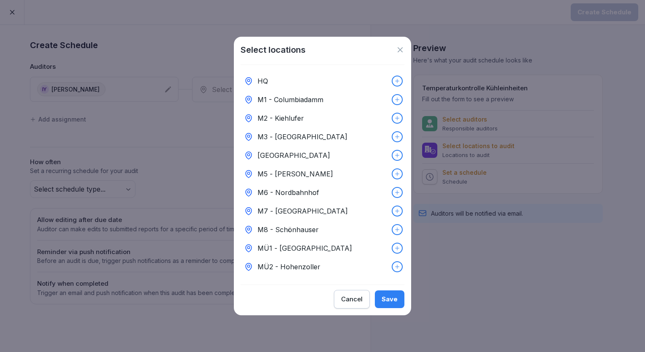
click at [271, 79] on div "HQ" at bounding box center [323, 81] width 164 height 19
click at [385, 301] on div "Save" at bounding box center [390, 299] width 16 height 9
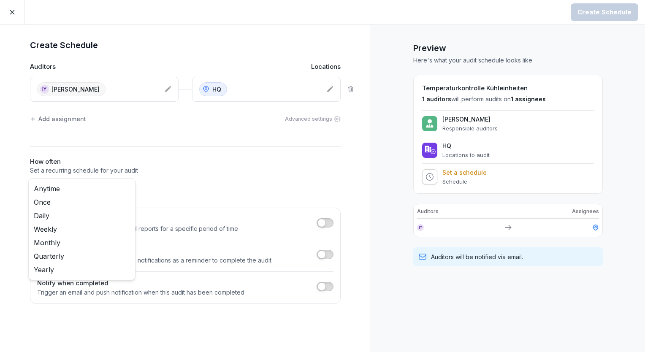
click at [130, 192] on body "Create Schedule Create Schedule Auditors Locations IY [PERSON_NAME] HQ Add assi…" at bounding box center [322, 176] width 645 height 352
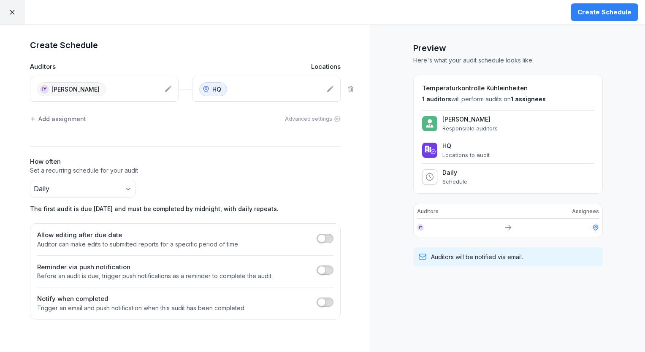
click at [601, 16] on div "Create Schedule" at bounding box center [605, 12] width 54 height 9
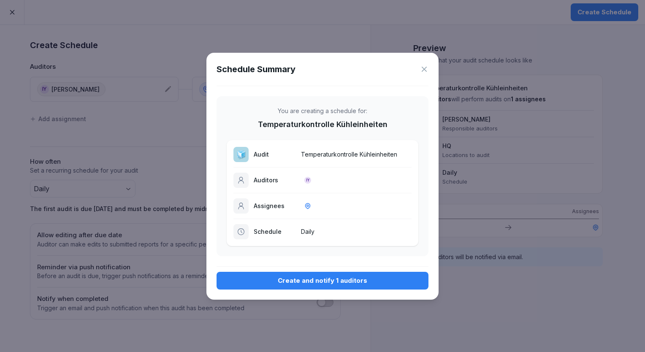
click at [314, 278] on div "Create and notify 1 auditors" at bounding box center [322, 280] width 198 height 9
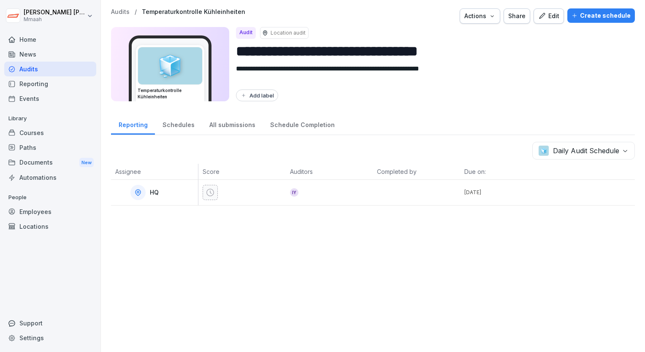
click at [33, 70] on div "Audits" at bounding box center [50, 69] width 92 height 15
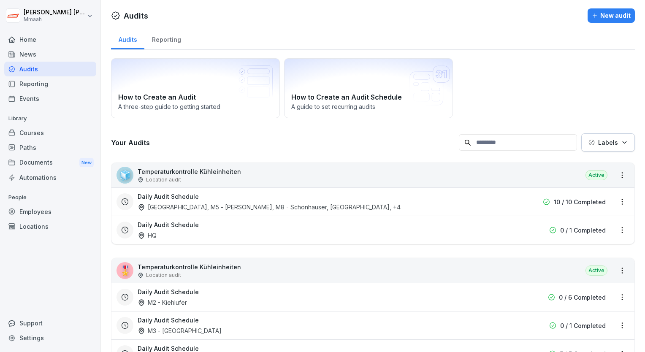
click at [563, 80] on div "How to Create an Audit A three-step guide to getting started How to Create an A…" at bounding box center [373, 88] width 524 height 60
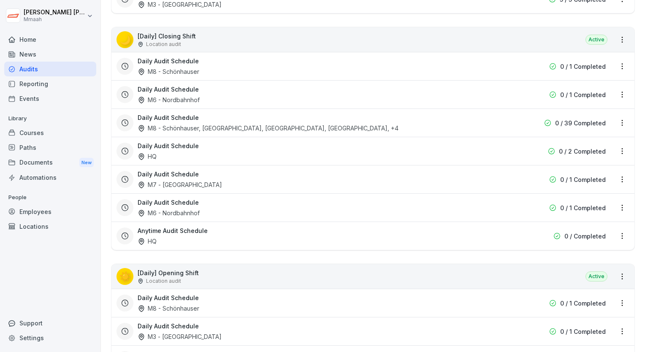
scroll to position [372, 0]
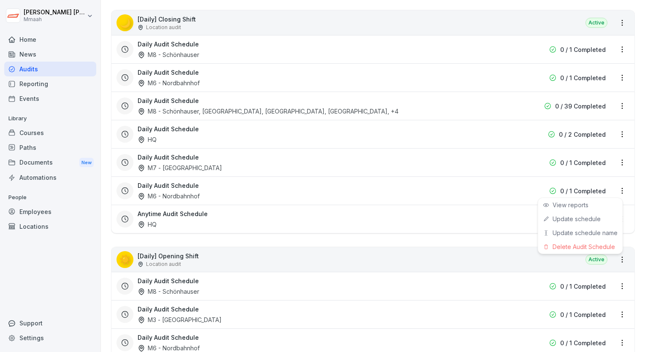
click at [616, 188] on html "[PERSON_NAME] Mmaah Home News Audits Reporting Events Library Courses Paths Doc…" at bounding box center [322, 176] width 645 height 352
click at [581, 248] on div "Delete Audit Schedule" at bounding box center [580, 247] width 84 height 14
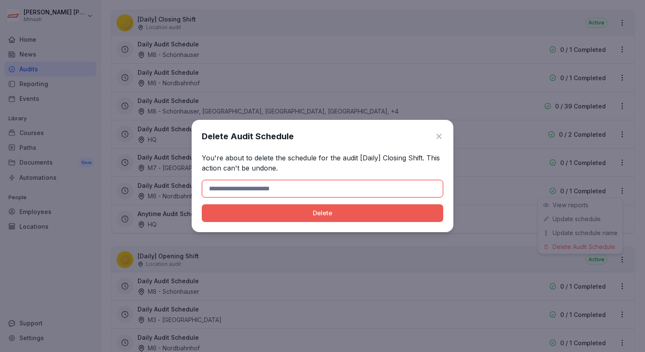
click at [323, 180] on input at bounding box center [323, 189] width 242 height 18
type input "******"
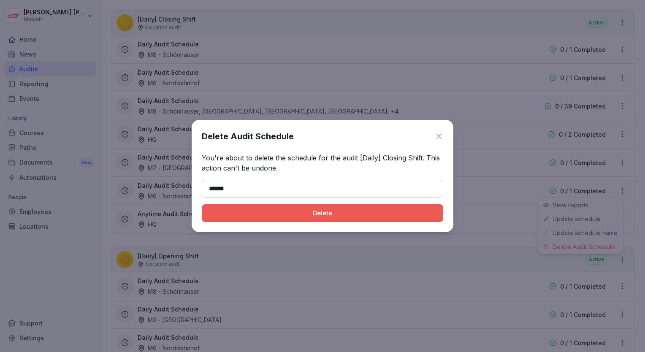
click at [258, 218] on button "Delete" at bounding box center [323, 213] width 242 height 18
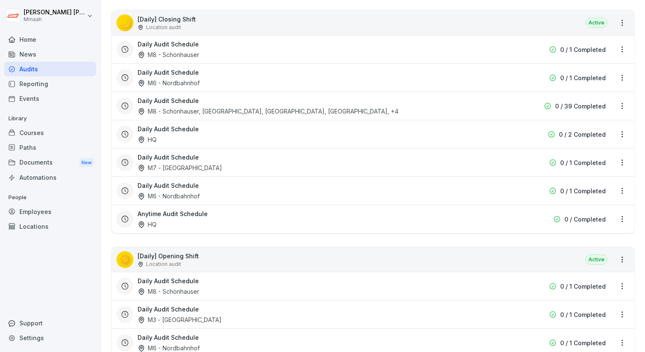
click at [615, 76] on html "[PERSON_NAME] Mmaah Home News Audits Reporting Events Library Courses Paths Doc…" at bounding box center [322, 176] width 645 height 352
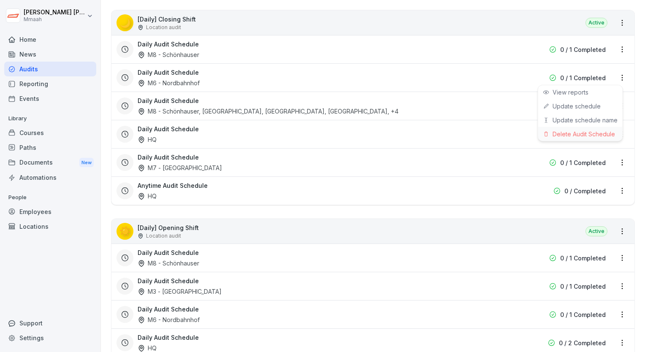
click at [576, 131] on div "Delete Audit Schedule" at bounding box center [580, 134] width 84 height 14
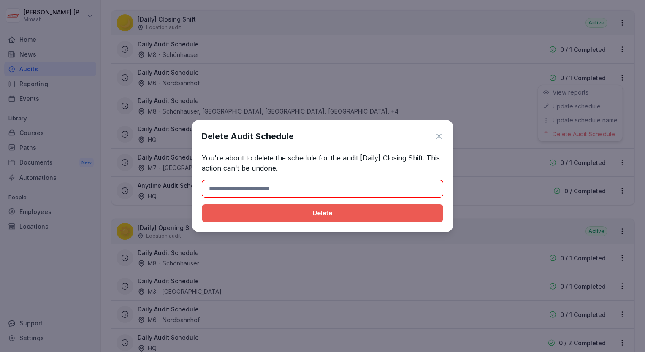
click at [276, 190] on input at bounding box center [323, 189] width 242 height 18
type input "******"
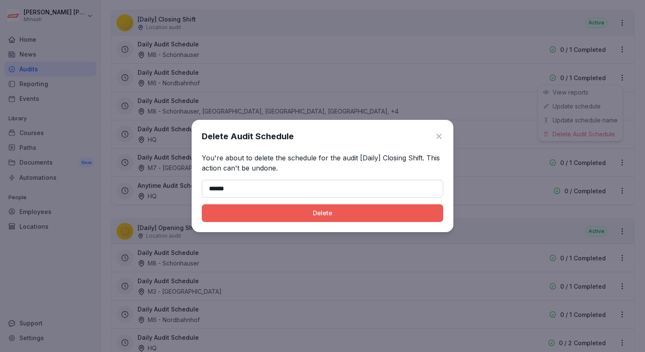
click at [250, 220] on button "Delete" at bounding box center [323, 213] width 242 height 18
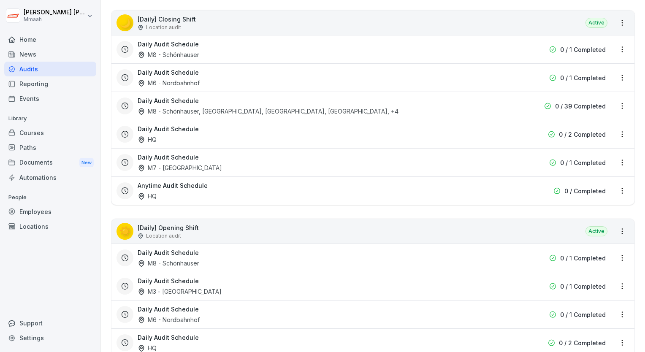
click at [488, 206] on html "[PERSON_NAME] Mmaah Home News Audits Reporting Events Library Courses Paths Doc…" at bounding box center [322, 176] width 645 height 352
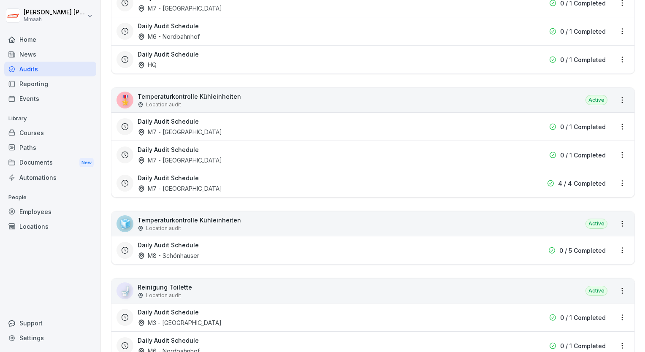
scroll to position [1279, 0]
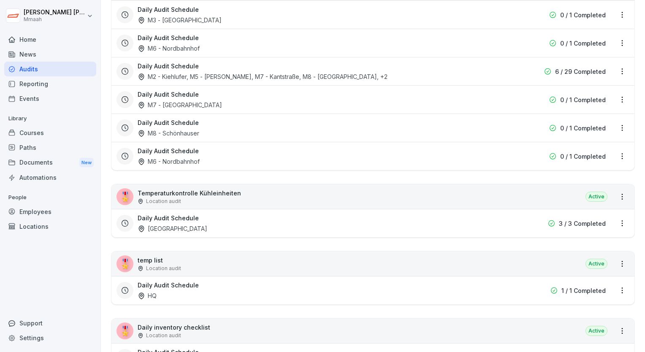
click at [458, 151] on div "Daily Audit Schedule M6 - Nordbahnhof" at bounding box center [319, 156] width 363 height 19
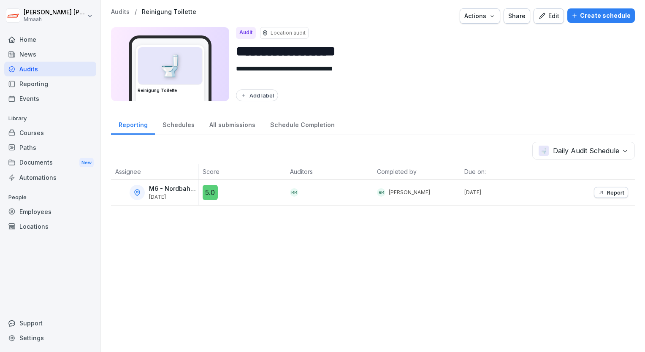
click at [544, 23] on div "**********" at bounding box center [373, 57] width 524 height 98
click at [547, 13] on div "Edit" at bounding box center [548, 15] width 21 height 9
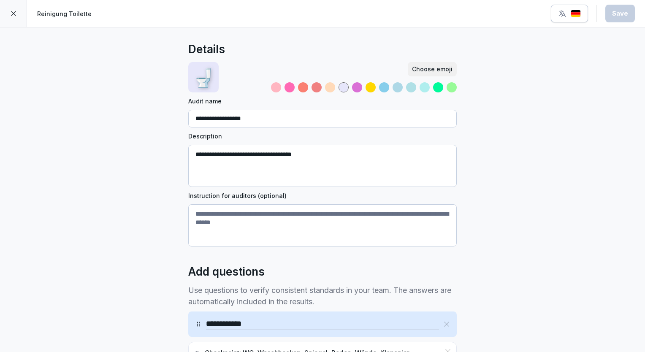
click at [14, 12] on icon at bounding box center [13, 13] width 7 height 7
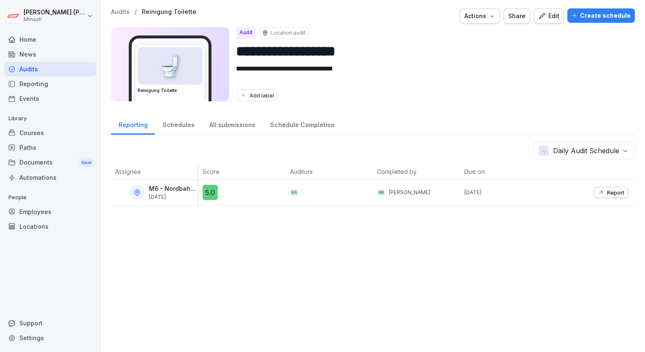
click at [25, 73] on div "Audits" at bounding box center [50, 69] width 92 height 15
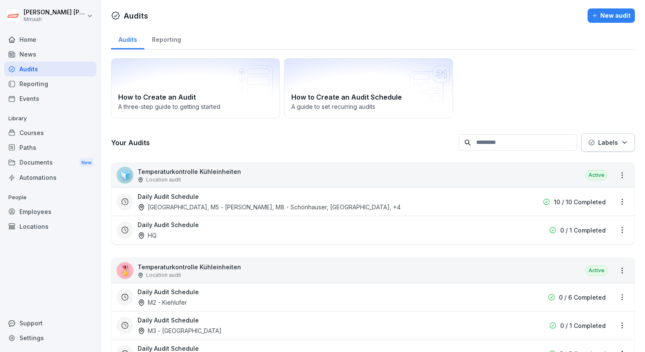
click at [605, 83] on div "How to Create an Audit A three-step guide to getting started How to Create an A…" at bounding box center [373, 88] width 524 height 60
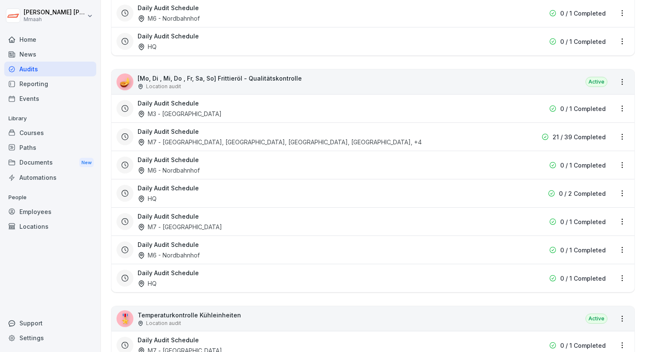
scroll to position [760, 0]
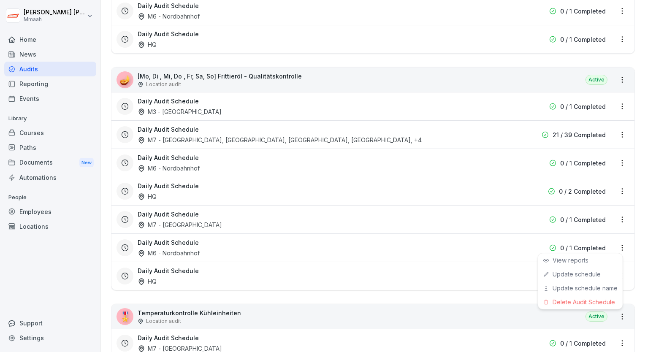
click at [616, 239] on html "[PERSON_NAME] Mmaah Home News Audits Reporting Events Library Courses Paths Doc…" at bounding box center [322, 176] width 645 height 352
click at [578, 301] on div "Delete Audit Schedule" at bounding box center [580, 302] width 84 height 14
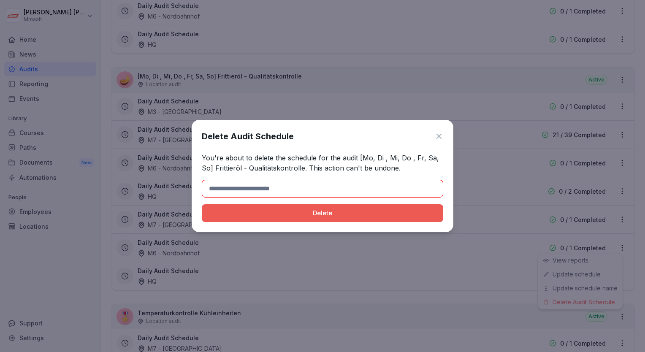
click at [337, 191] on input at bounding box center [323, 189] width 242 height 18
type input "******"
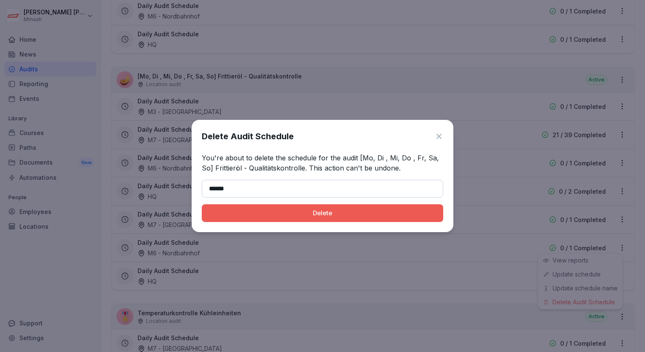
click at [228, 223] on div "Delete Audit Schedule You're about to delete the schedule for the audit [Mo, Di…" at bounding box center [323, 176] width 262 height 112
click at [243, 214] on div "Delete" at bounding box center [323, 213] width 228 height 9
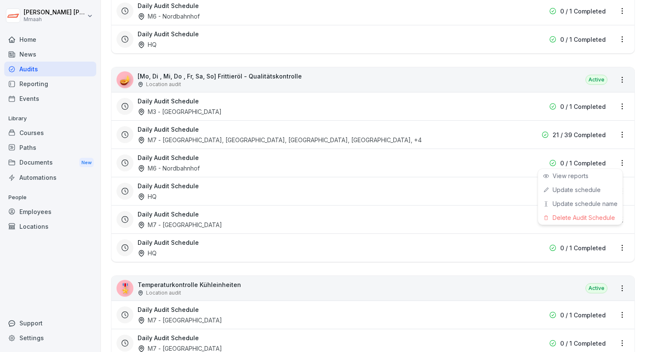
click at [616, 161] on html "[PERSON_NAME] Mmaah Home News Audits Reporting Events Library Courses Paths Doc…" at bounding box center [322, 176] width 645 height 352
click at [587, 222] on div "Delete Audit Schedule" at bounding box center [580, 218] width 84 height 14
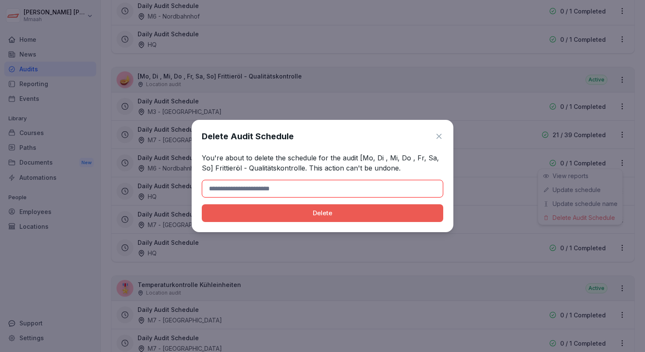
click at [286, 192] on input at bounding box center [323, 189] width 242 height 18
type input "******"
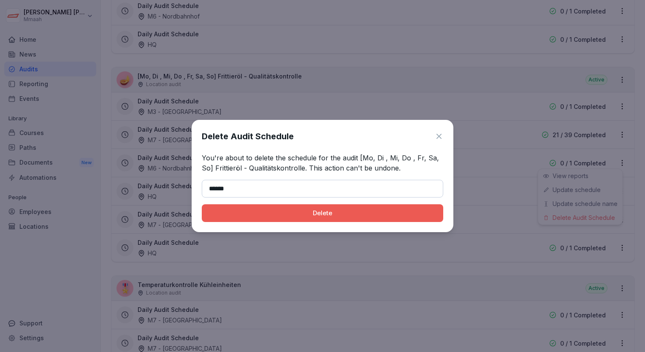
click at [278, 221] on button "Delete" at bounding box center [323, 213] width 242 height 18
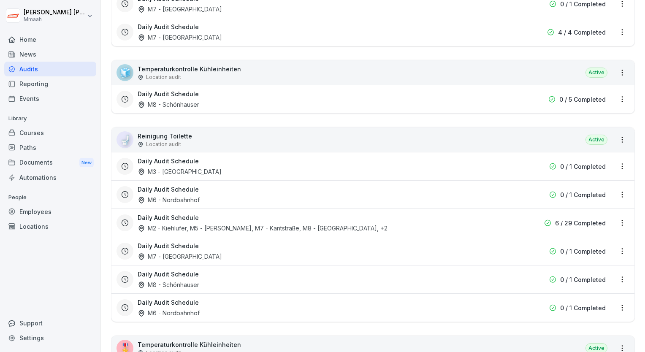
scroll to position [1081, 0]
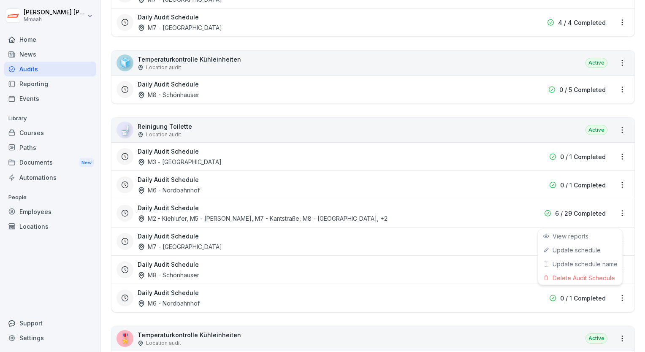
click at [617, 295] on html "[PERSON_NAME] Mmaah Home News Audits Reporting Events Library Courses Paths Doc…" at bounding box center [322, 176] width 645 height 352
click at [587, 279] on div "Delete Audit Schedule" at bounding box center [580, 278] width 84 height 14
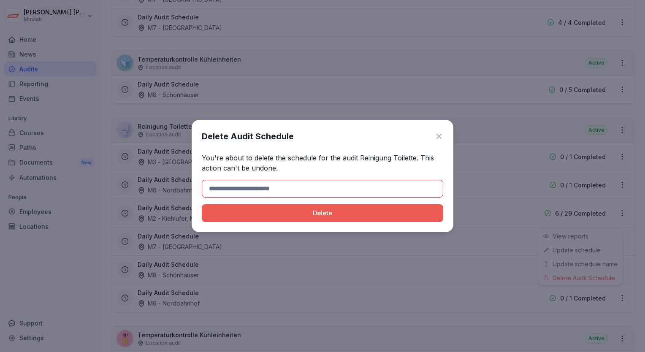
click at [302, 193] on input at bounding box center [323, 189] width 242 height 18
type input "******"
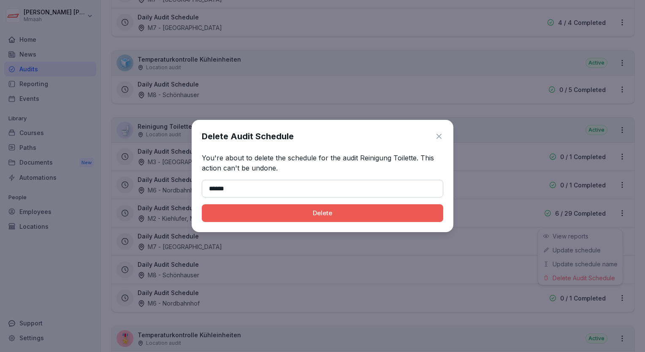
click at [269, 217] on div "Delete" at bounding box center [323, 213] width 228 height 9
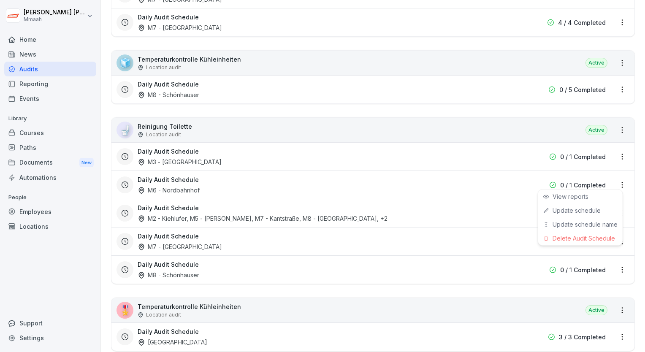
click at [615, 181] on html "[PERSON_NAME] Mmaah Home News Audits Reporting Events Library Courses Paths Doc…" at bounding box center [322, 176] width 645 height 352
click at [571, 239] on div "Delete Audit Schedule" at bounding box center [580, 238] width 84 height 14
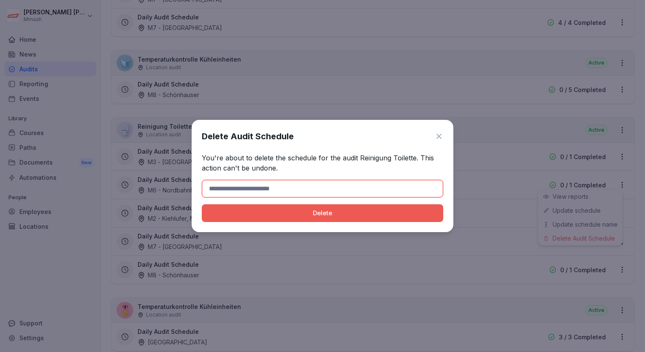
click at [335, 195] on input at bounding box center [323, 189] width 242 height 18
type input "******"
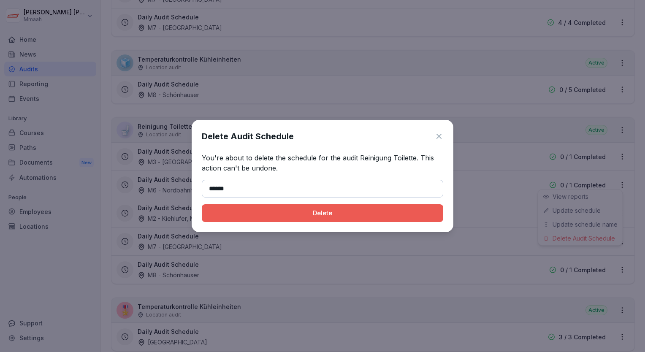
click at [267, 216] on div "Delete" at bounding box center [323, 213] width 228 height 9
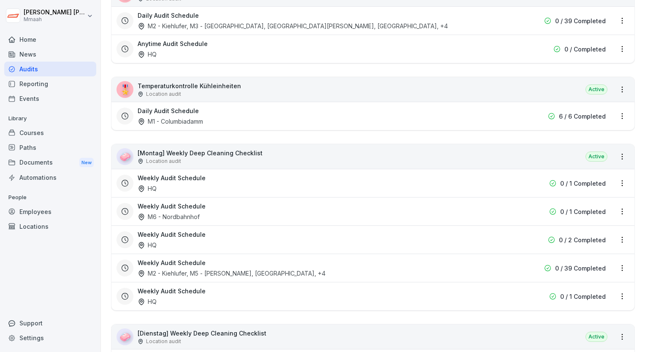
scroll to position [1520, 0]
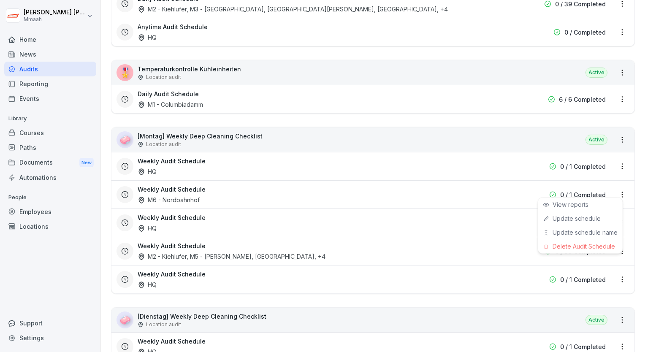
click at [617, 192] on html "[PERSON_NAME] Mmaah Home News Audits Reporting Events Library Courses Paths Doc…" at bounding box center [322, 176] width 645 height 352
click at [583, 242] on div "Delete Audit Schedule" at bounding box center [580, 246] width 84 height 14
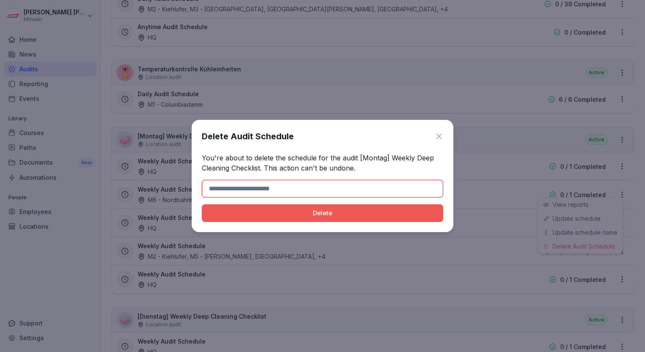
click at [348, 185] on input at bounding box center [323, 189] width 242 height 18
type input "******"
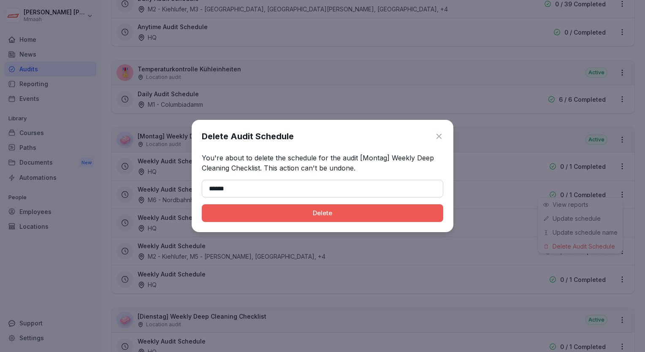
click at [247, 220] on button "Delete" at bounding box center [323, 213] width 242 height 18
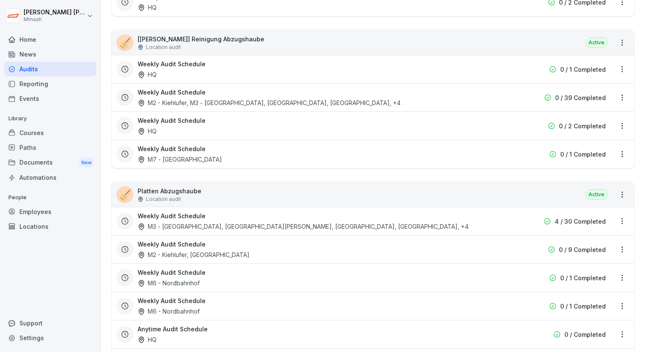
scroll to position [2411, 0]
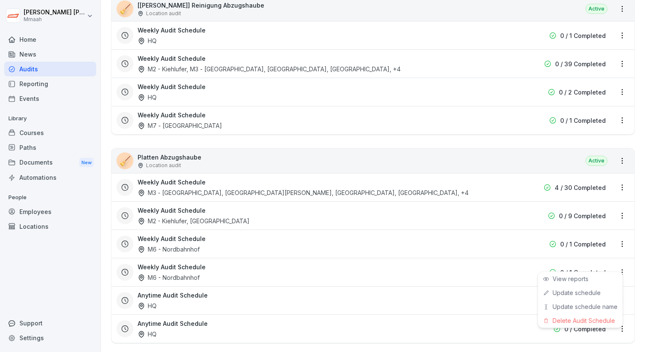
click at [617, 266] on html "[PERSON_NAME] Mmaah Home News Audits Reporting Events Library Courses Paths Doc…" at bounding box center [322, 176] width 645 height 352
click at [592, 319] on div "Delete Audit Schedule" at bounding box center [580, 321] width 84 height 14
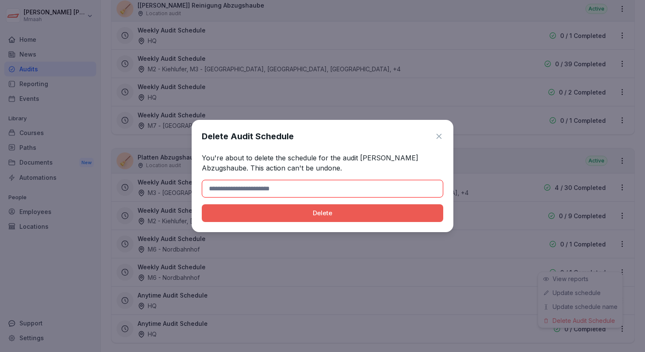
click at [326, 188] on input at bounding box center [323, 189] width 242 height 18
type input "******"
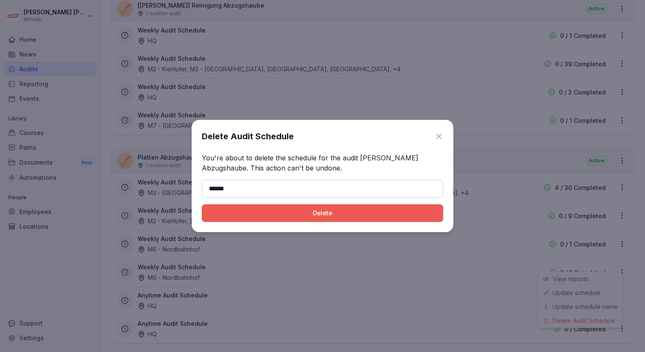
click at [271, 216] on div "Delete" at bounding box center [323, 213] width 228 height 9
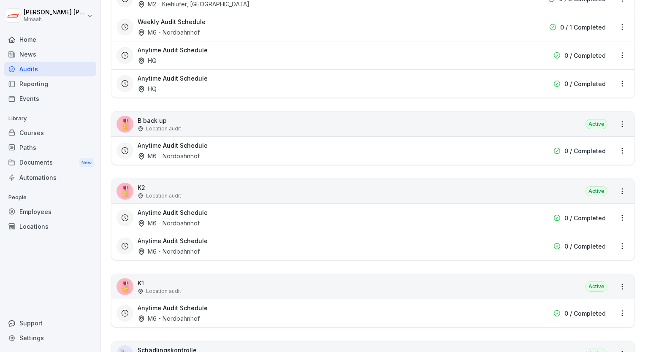
scroll to position [2631, 0]
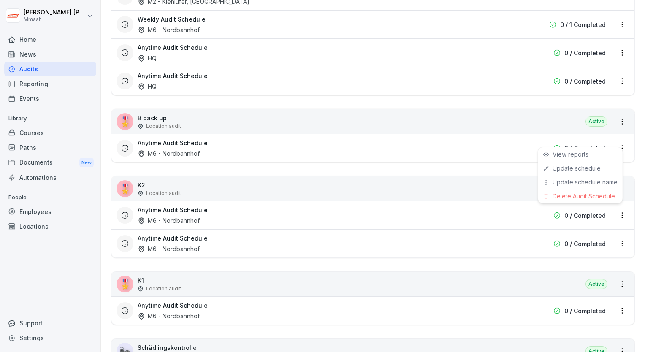
click at [618, 140] on html "[PERSON_NAME] Mmaah Home News Audits Reporting Events Library Courses Paths Doc…" at bounding box center [322, 176] width 645 height 352
click at [573, 192] on div "Delete Audit Schedule" at bounding box center [580, 196] width 84 height 14
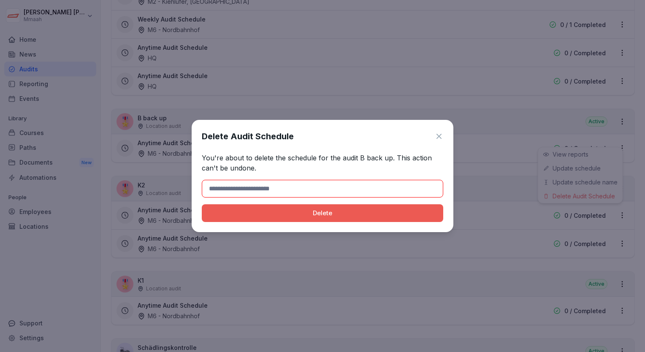
click at [371, 185] on input at bounding box center [323, 189] width 242 height 18
type input "******"
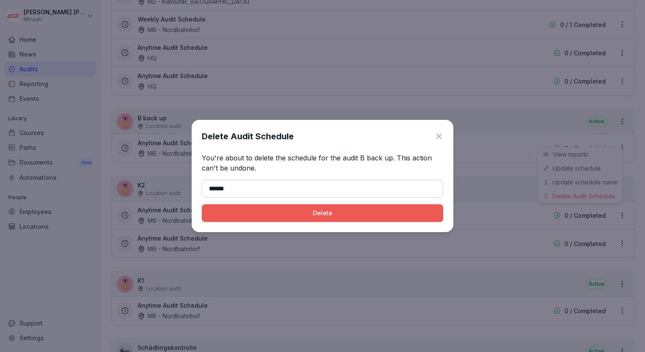
click at [226, 223] on div "Delete Audit Schedule You're about to delete the schedule for the audit B back …" at bounding box center [323, 176] width 262 height 112
click at [254, 211] on div "Delete" at bounding box center [323, 213] width 228 height 9
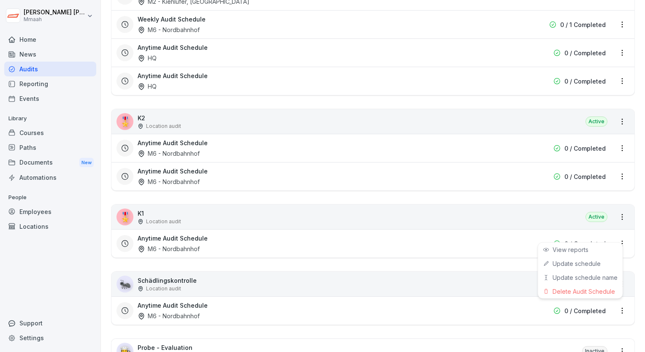
click at [614, 234] on html "[PERSON_NAME] Mmaah Home News Audits Reporting Events Library Courses Paths Doc…" at bounding box center [322, 176] width 645 height 352
click at [587, 290] on div "Delete Audit Schedule" at bounding box center [580, 292] width 84 height 14
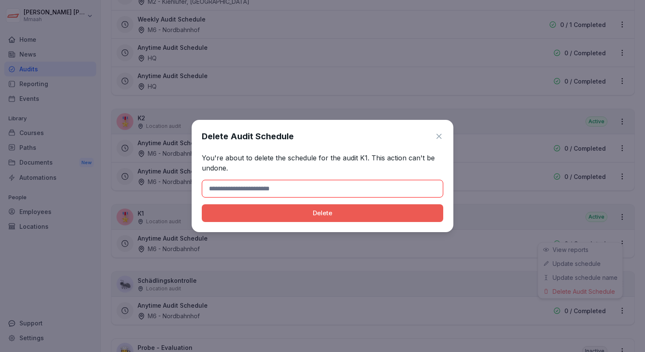
click at [363, 187] on input at bounding box center [323, 189] width 242 height 18
type input "******"
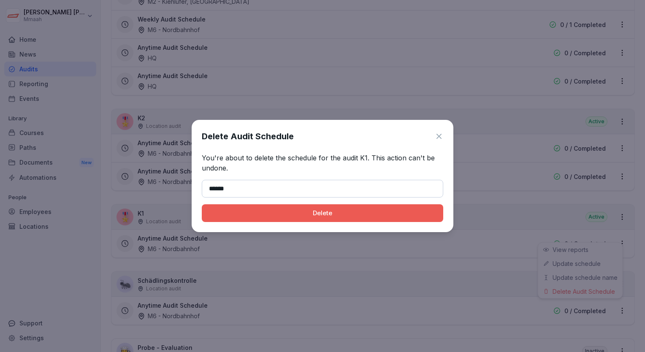
click at [277, 220] on button "Delete" at bounding box center [323, 213] width 242 height 18
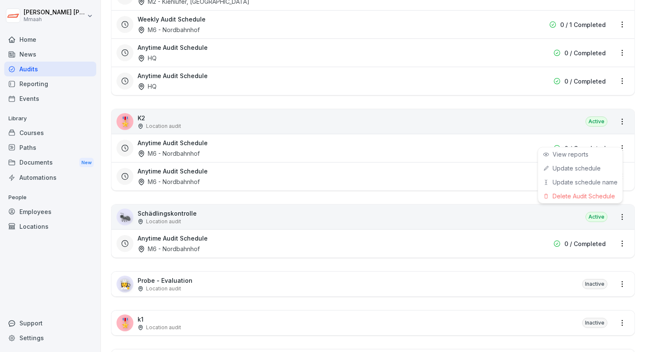
click at [616, 141] on html "[PERSON_NAME] Mmaah Home News Audits Reporting Events Library Courses Paths Doc…" at bounding box center [322, 176] width 645 height 352
click at [576, 193] on div "Delete Audit Schedule" at bounding box center [580, 196] width 84 height 14
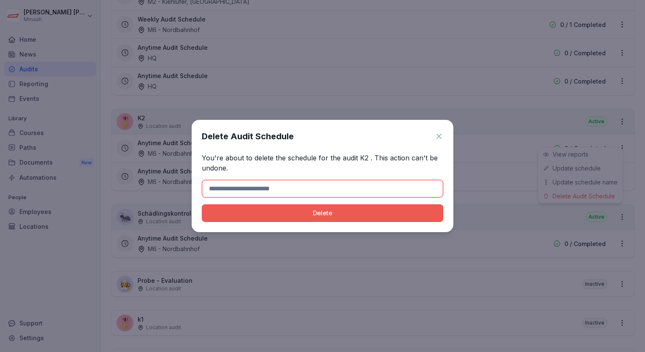
click at [356, 190] on input at bounding box center [323, 189] width 242 height 18
type input "******"
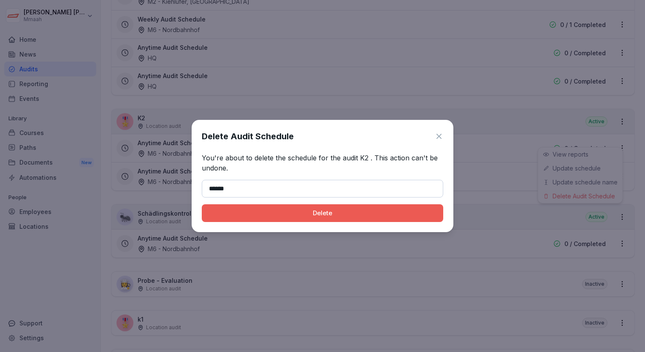
click at [254, 214] on div "Delete" at bounding box center [323, 213] width 228 height 9
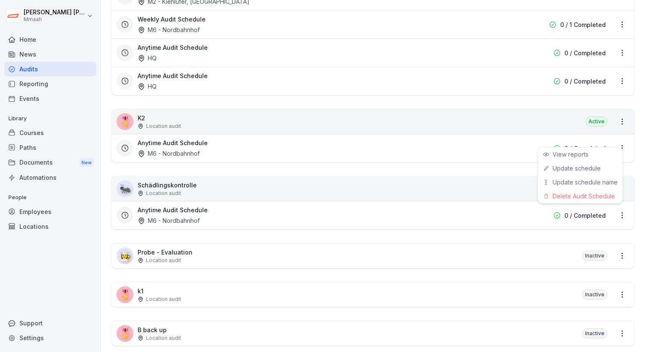
click at [618, 136] on html "[PERSON_NAME] Mmaah Home News Audits Reporting Events Library Courses Paths Doc…" at bounding box center [322, 176] width 645 height 352
click at [589, 193] on div "Delete Audit Schedule" at bounding box center [580, 196] width 84 height 14
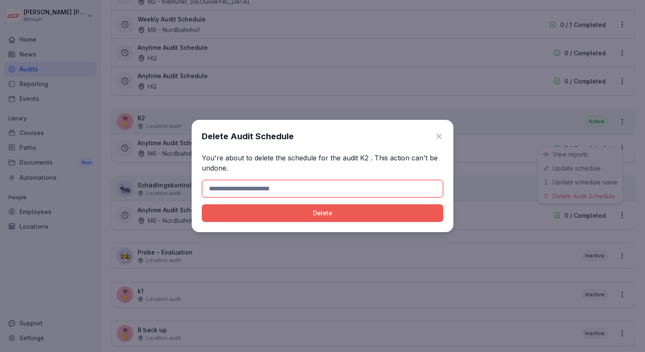
click at [343, 187] on input at bounding box center [323, 189] width 242 height 18
type input "******"
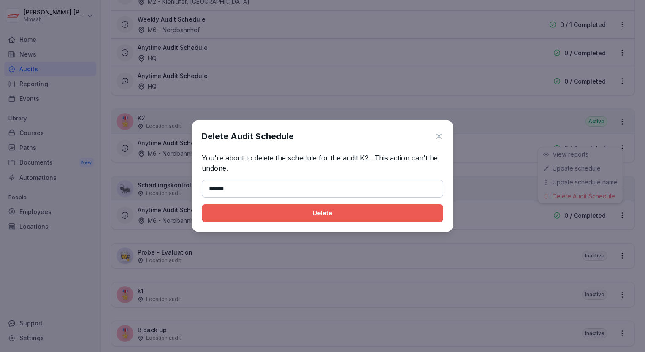
click at [247, 212] on div "Delete" at bounding box center [323, 213] width 228 height 9
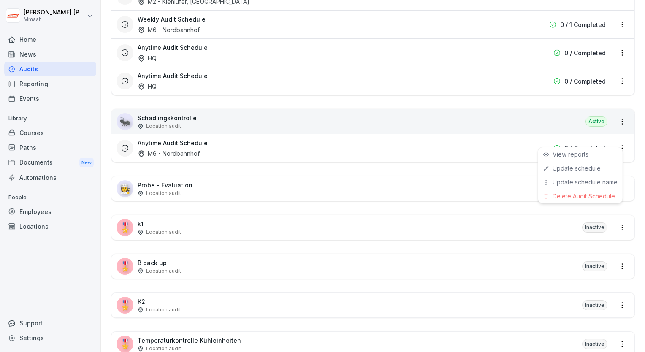
click at [618, 140] on html "[PERSON_NAME] Mmaah Home News Audits Reporting Events Library Courses Paths Doc…" at bounding box center [322, 176] width 645 height 352
click at [582, 191] on div "Delete Audit Schedule" at bounding box center [580, 196] width 84 height 14
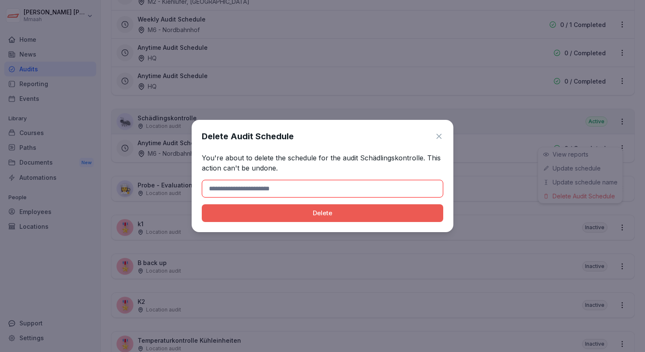
click at [333, 187] on input at bounding box center [323, 189] width 242 height 18
type input "******"
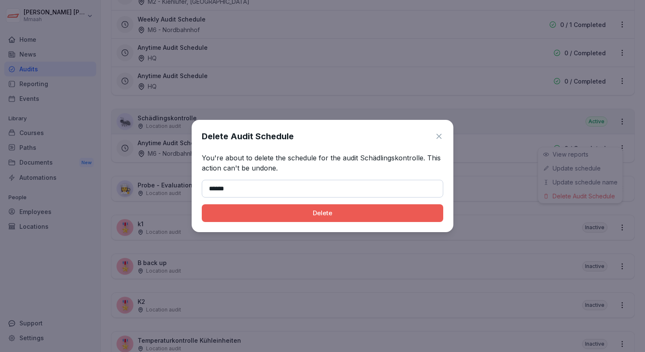
click at [258, 215] on div "Delete" at bounding box center [323, 213] width 228 height 9
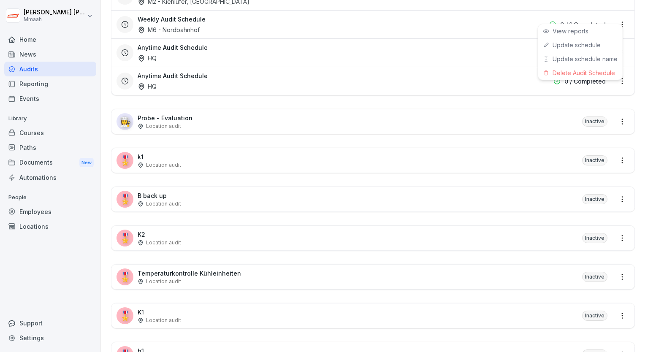
click at [616, 19] on html "[PERSON_NAME] Mmaah Home News Audits Reporting Events Library Courses Paths Doc…" at bounding box center [322, 176] width 645 height 352
click at [584, 68] on div "Delete Audit Schedule" at bounding box center [580, 73] width 84 height 14
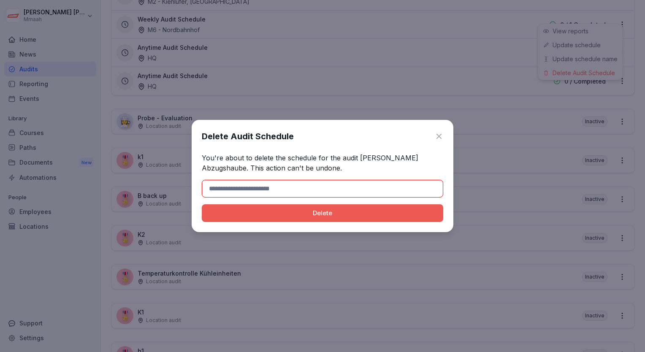
click at [340, 188] on input at bounding box center [323, 189] width 242 height 18
type input "******"
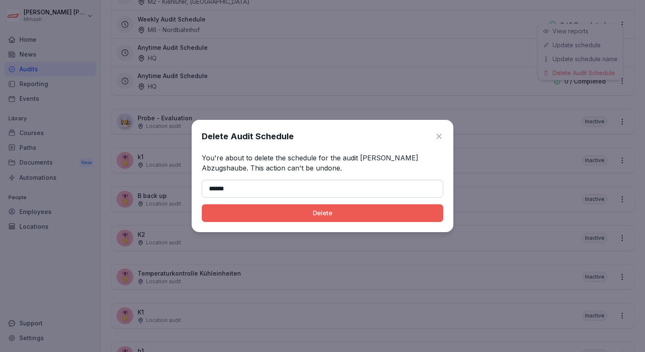
click at [264, 223] on div "Delete Audit Schedule You're about to delete the schedule for the audit [PERSON…" at bounding box center [323, 176] width 262 height 112
click at [284, 214] on div "Delete" at bounding box center [323, 213] width 228 height 9
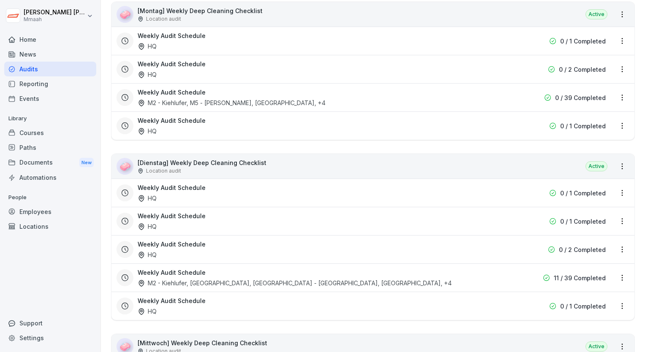
scroll to position [1629, 0]
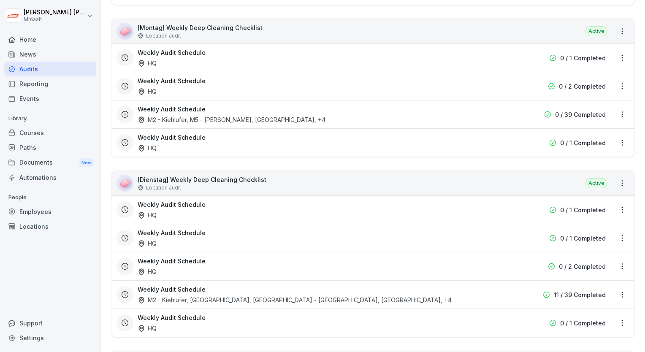
click at [471, 200] on div "Weekly Audit Schedule HQ" at bounding box center [319, 209] width 363 height 19
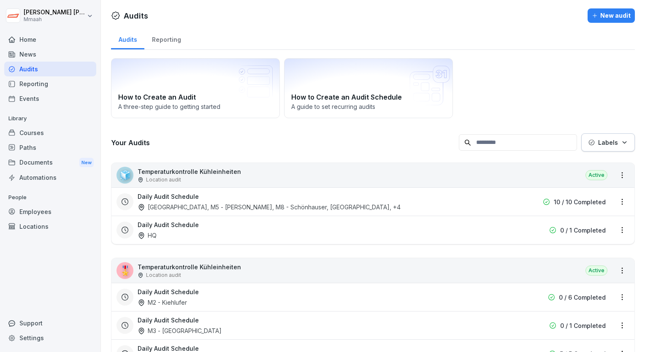
click at [551, 80] on div "How to Create an Audit A three-step guide to getting started How to Create an A…" at bounding box center [373, 88] width 524 height 60
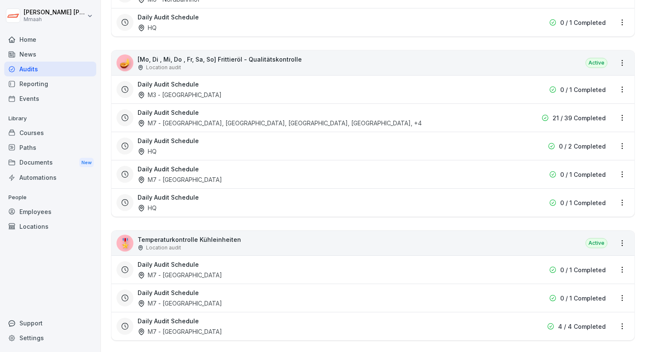
scroll to position [794, 0]
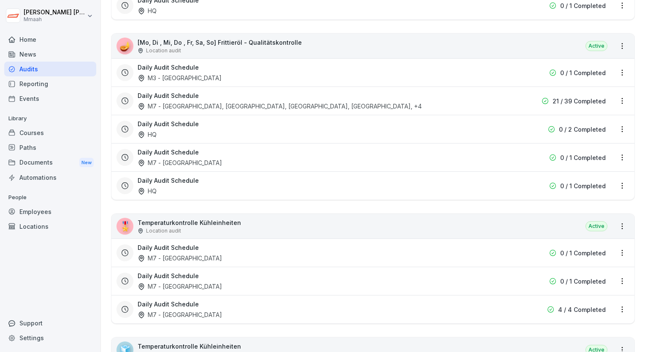
click at [37, 67] on div "Audits" at bounding box center [50, 69] width 92 height 15
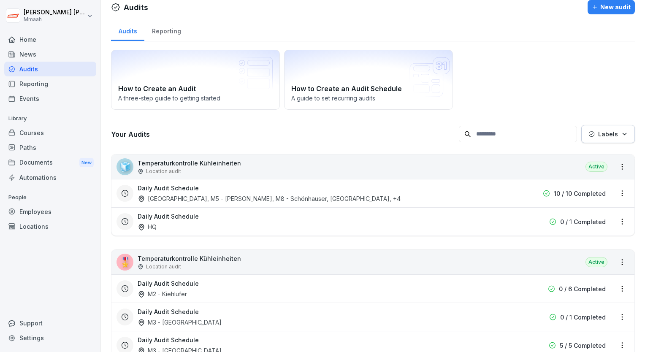
click at [61, 41] on div "Home" at bounding box center [50, 39] width 92 height 15
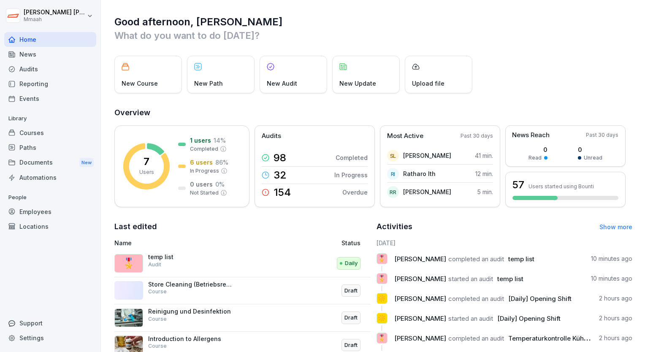
click at [49, 209] on div "Employees" at bounding box center [50, 211] width 92 height 15
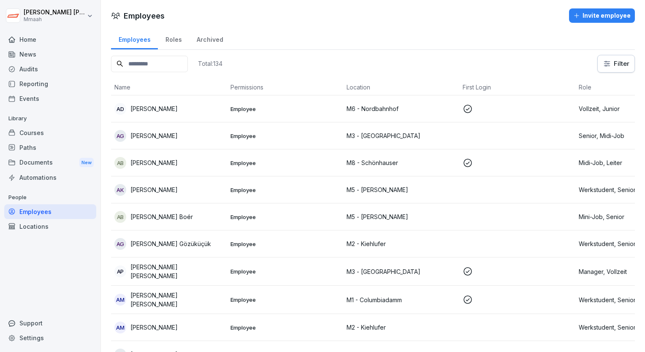
click at [186, 65] on input at bounding box center [149, 64] width 77 height 16
type input "*"
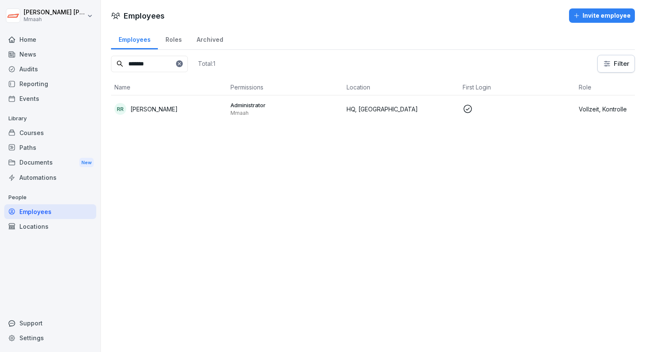
type input "*******"
click at [204, 115] on td "RR [PERSON_NAME]" at bounding box center [169, 108] width 116 height 27
click at [181, 64] on icon at bounding box center [179, 63] width 3 height 3
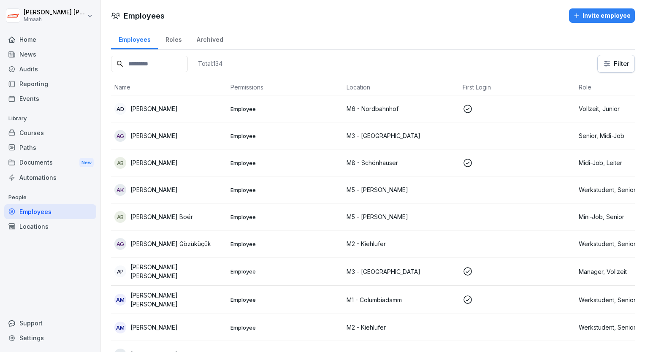
click at [180, 64] on input at bounding box center [149, 64] width 77 height 16
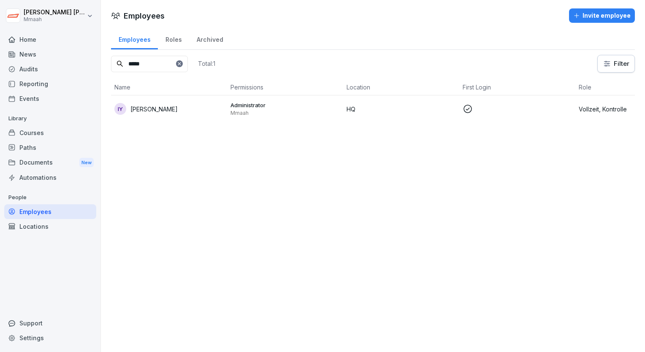
type input "*****"
click at [71, 69] on div "Audits" at bounding box center [50, 69] width 92 height 15
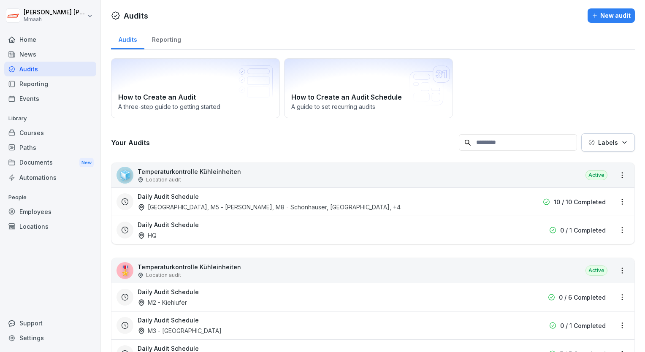
click at [520, 103] on div "How to Create an Audit A three-step guide to getting started How to Create an A…" at bounding box center [373, 88] width 524 height 60
click at [35, 210] on div "Employees" at bounding box center [50, 211] width 92 height 15
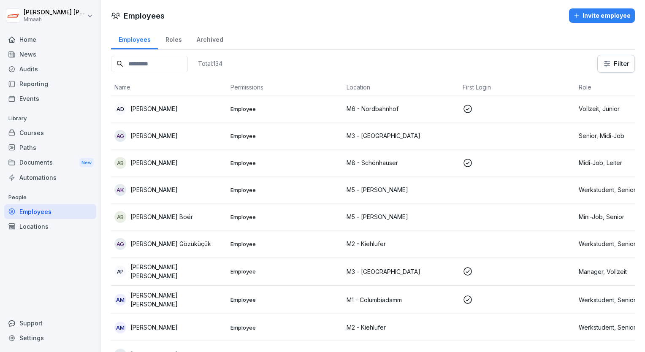
click at [148, 66] on input at bounding box center [149, 64] width 77 height 16
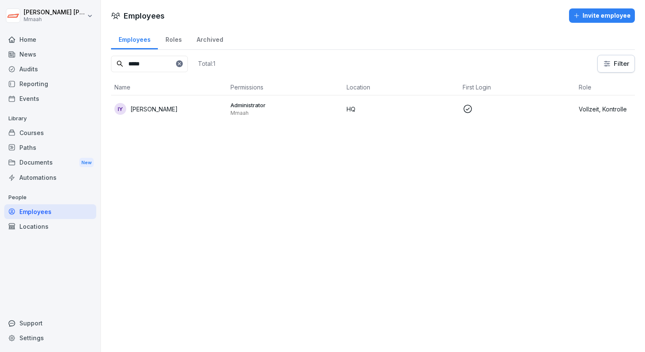
type input "*****"
click at [432, 115] on td "HQ" at bounding box center [401, 108] width 116 height 27
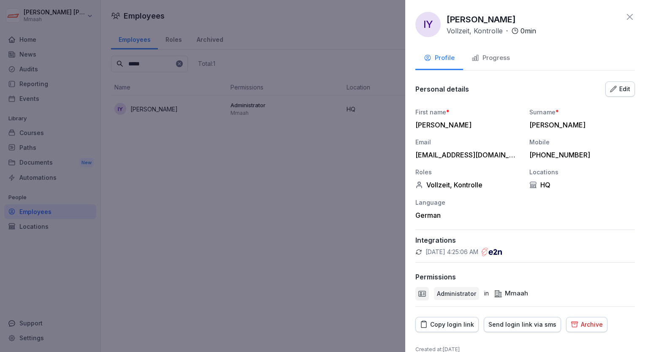
click at [614, 85] on div "Edit" at bounding box center [620, 88] width 20 height 9
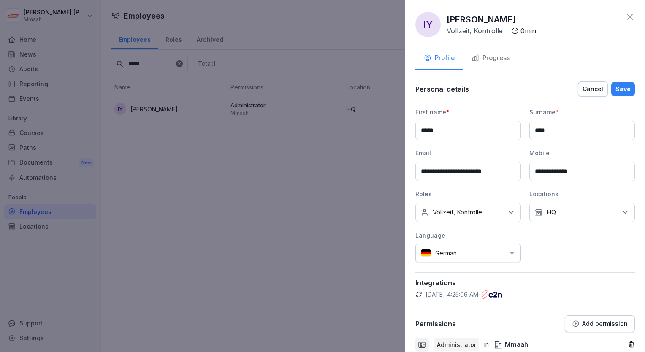
drag, startPoint x: 493, startPoint y: 173, endPoint x: 469, endPoint y: 168, distance: 24.9
click at [469, 168] on input "**********" at bounding box center [468, 171] width 106 height 19
type input "**********"
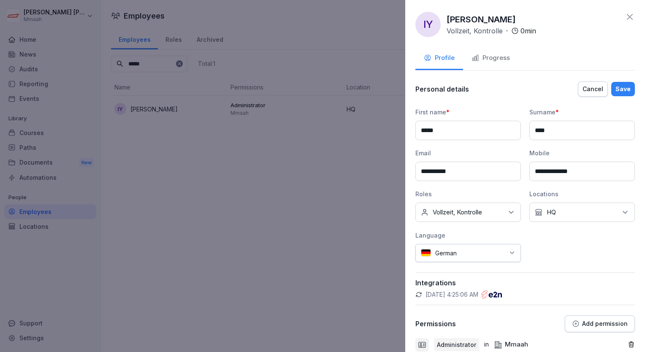
type input "*"
click at [508, 182] on div "**********" at bounding box center [525, 185] width 220 height 155
click at [493, 176] on input "**********" at bounding box center [468, 171] width 106 height 19
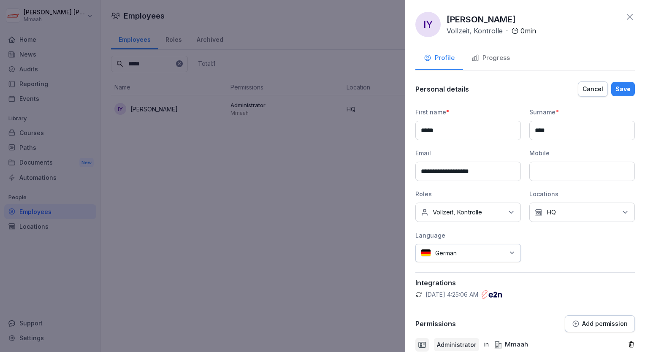
type input "**********"
click at [556, 173] on input at bounding box center [582, 171] width 106 height 19
type input "**********"
click at [622, 87] on div "Save" at bounding box center [623, 88] width 15 height 9
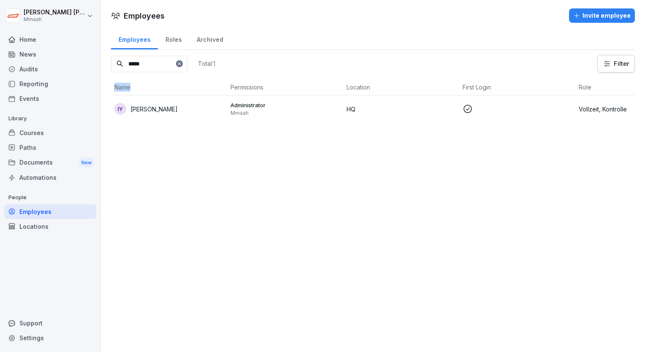
click at [250, 140] on div "Employees Invite employee Employees Roles Archived ***** Total: 1 Filter Name P…" at bounding box center [373, 176] width 544 height 352
drag, startPoint x: 250, startPoint y: 140, endPoint x: 199, endPoint y: 65, distance: 90.5
click at [182, 65] on icon at bounding box center [179, 63] width 5 height 5
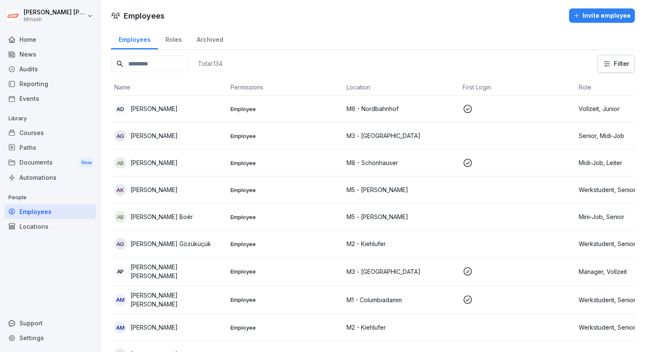
click at [177, 63] on input at bounding box center [149, 64] width 77 height 16
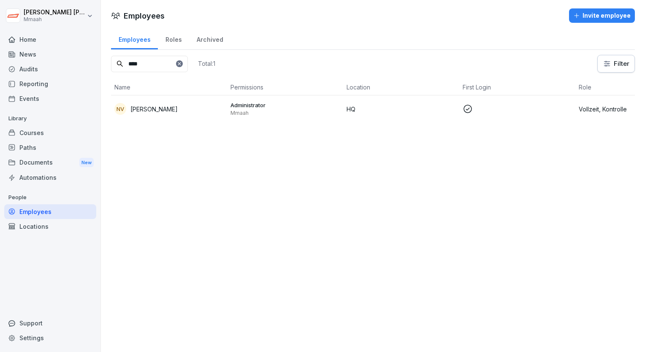
type input "****"
click at [193, 103] on div "NV Neha Verma" at bounding box center [168, 109] width 109 height 12
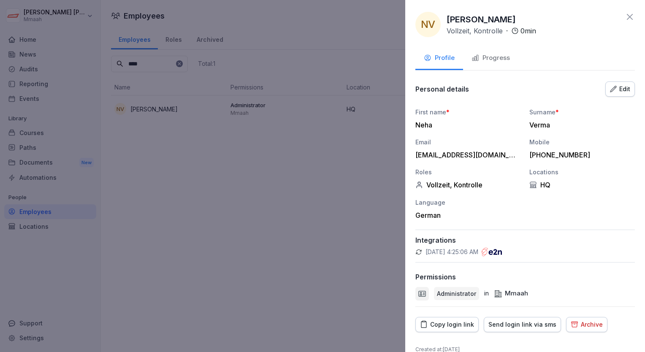
click at [623, 87] on div "Edit" at bounding box center [620, 88] width 20 height 9
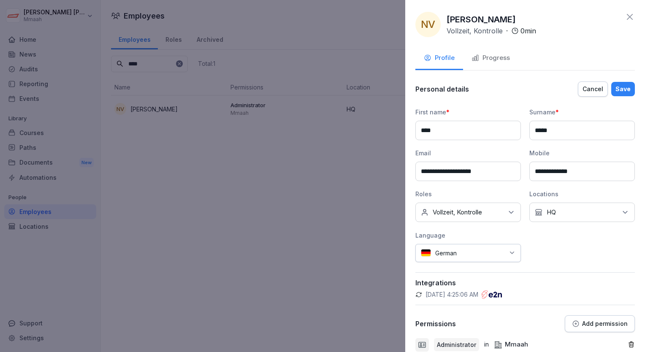
drag, startPoint x: 494, startPoint y: 171, endPoint x: 413, endPoint y: 164, distance: 81.4
click at [413, 164] on div "**********" at bounding box center [525, 176] width 240 height 352
type input "**********"
click at [616, 84] on div "Save" at bounding box center [623, 88] width 15 height 9
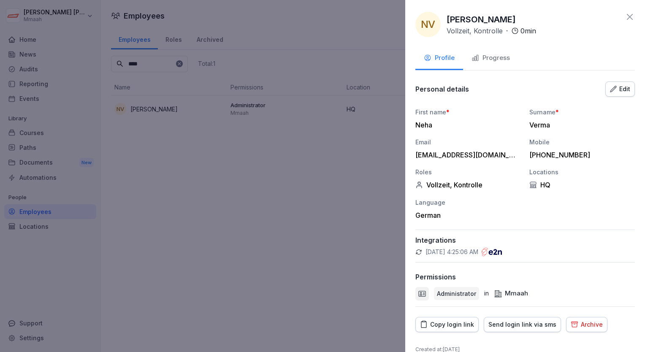
scroll to position [12, 0]
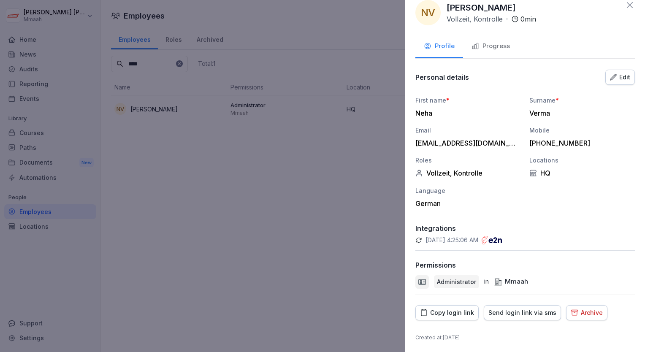
click at [167, 191] on div at bounding box center [322, 176] width 645 height 352
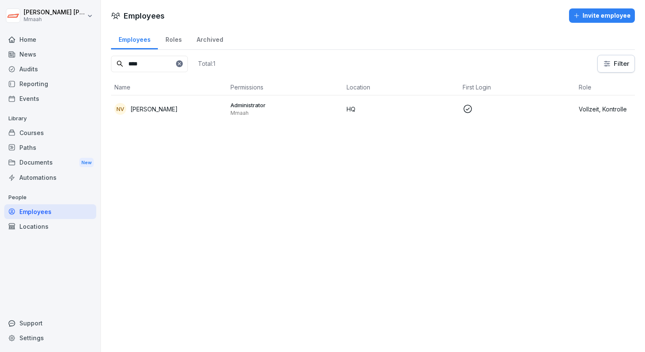
click at [44, 70] on div "Audits" at bounding box center [50, 69] width 92 height 15
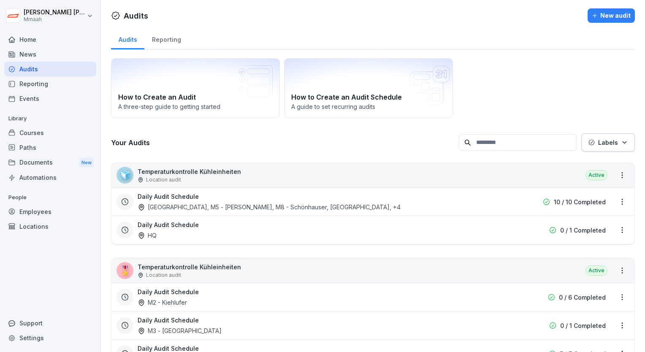
click at [497, 63] on div "How to Create an Audit A three-step guide to getting started How to Create an A…" at bounding box center [373, 88] width 524 height 60
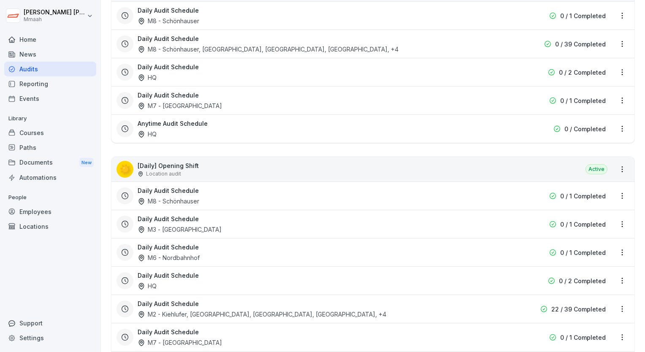
scroll to position [422, 0]
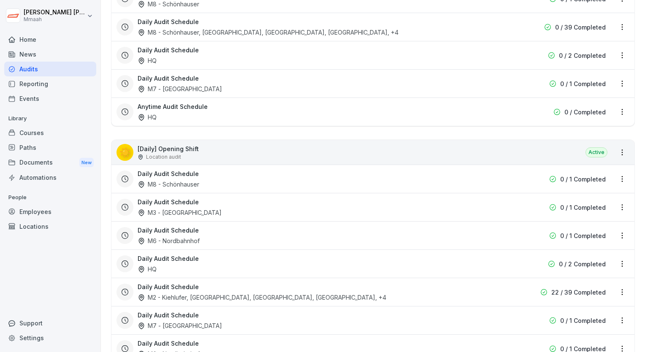
click at [497, 63] on div "Daily Audit Schedule HQ 0 / 2 Completed" at bounding box center [367, 55] width 500 height 19
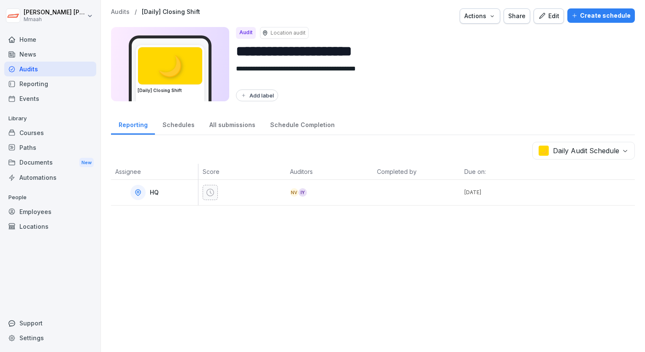
click at [497, 63] on div "**********" at bounding box center [432, 64] width 392 height 74
click at [38, 72] on div "Audits" at bounding box center [50, 69] width 92 height 15
click at [51, 70] on div "Audits" at bounding box center [50, 69] width 92 height 15
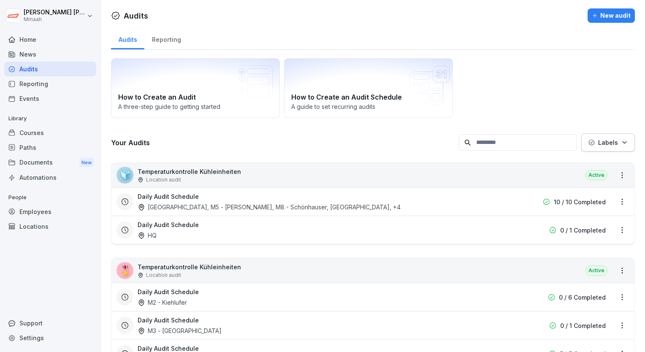
click at [232, 175] on p "Temperaturkontrolle Kühleinheiten" at bounding box center [189, 171] width 103 height 9
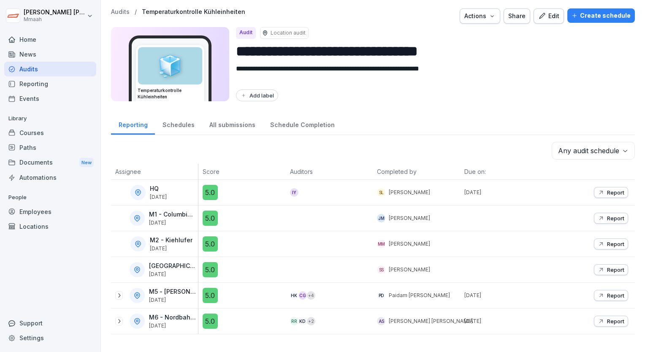
click at [137, 191] on icon at bounding box center [138, 192] width 2 height 2
click at [280, 189] on div "5.0" at bounding box center [244, 192] width 83 height 15
click at [212, 191] on div "5.0" at bounding box center [210, 192] width 15 height 15
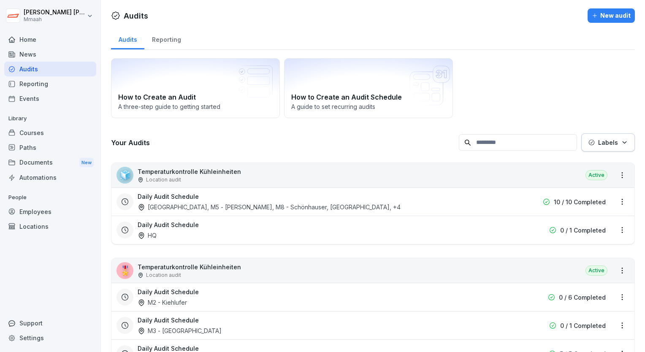
click at [49, 210] on div "Employees" at bounding box center [50, 211] width 92 height 15
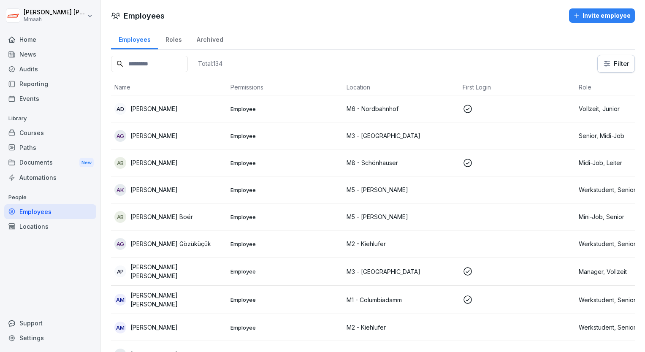
click at [170, 63] on input at bounding box center [149, 64] width 77 height 16
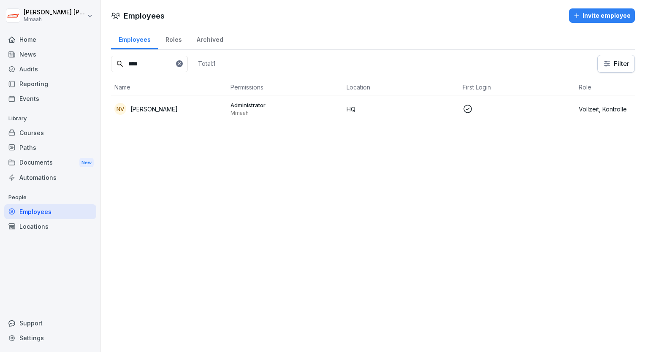
type input "****"
click at [215, 110] on div "NV Neha Verma" at bounding box center [168, 109] width 109 height 12
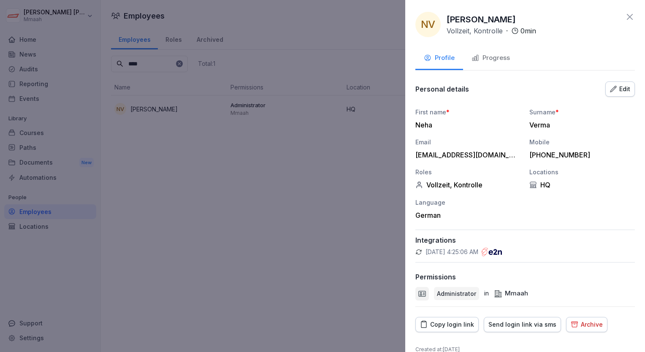
click at [455, 328] on div "Copy login link" at bounding box center [447, 324] width 54 height 9
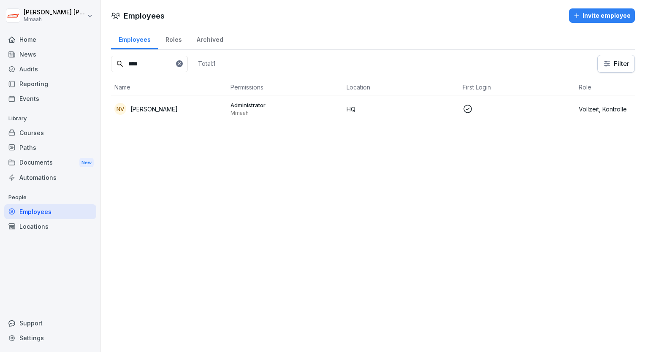
click at [44, 73] on div "Audits" at bounding box center [50, 69] width 92 height 15
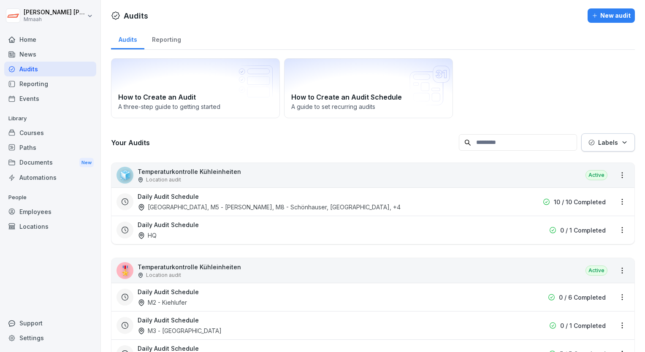
click at [125, 299] on icon at bounding box center [125, 297] width 7 height 7
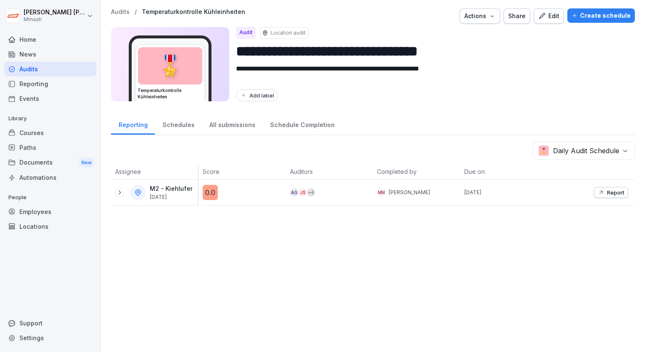
click at [121, 193] on icon at bounding box center [119, 192] width 7 height 7
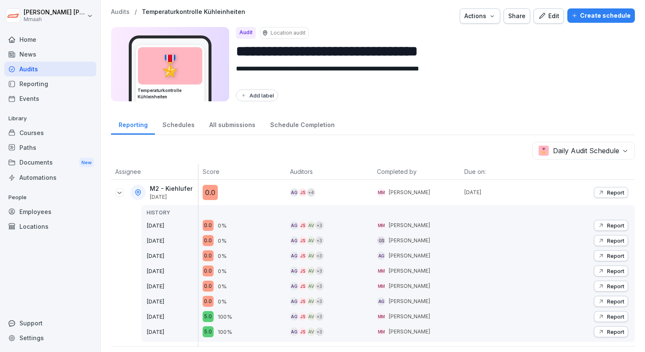
click at [399, 125] on div "Reporting Schedules All submissions Schedule Completion" at bounding box center [373, 124] width 524 height 22
click at [51, 72] on div "Audits" at bounding box center [50, 69] width 92 height 15
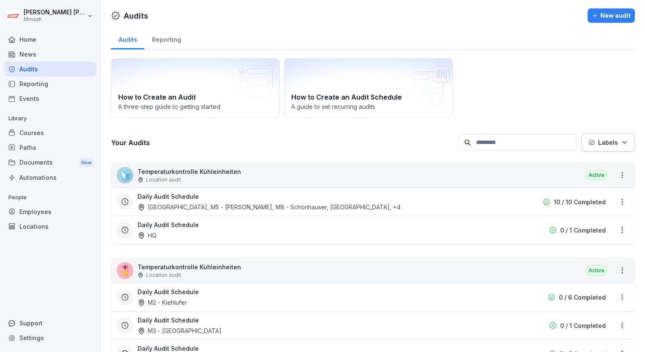
click at [51, 72] on div "Audits" at bounding box center [50, 69] width 92 height 15
click at [493, 41] on div "Audits Reporting" at bounding box center [373, 39] width 524 height 22
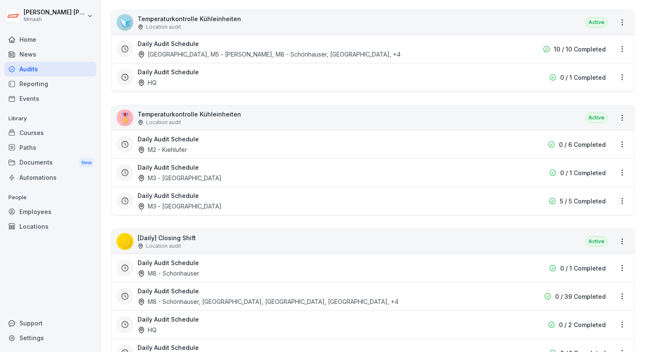
scroll to position [152, 0]
drag, startPoint x: 483, startPoint y: 50, endPoint x: 487, endPoint y: 46, distance: 5.1
